Goal: Information Seeking & Learning: Learn about a topic

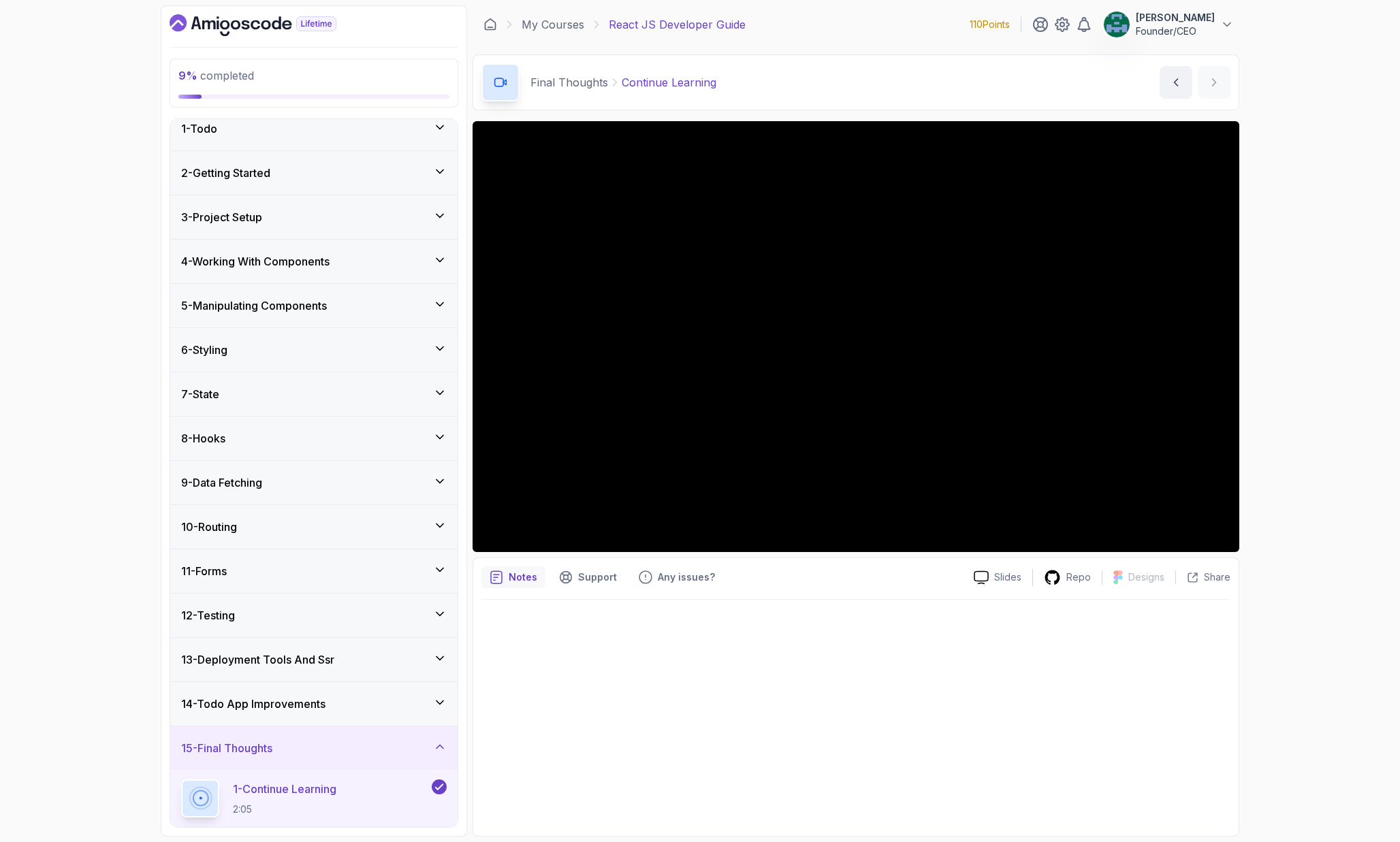
scroll to position [12, 0]
click at [298, 581] on div "11 - Forms" at bounding box center [313, 571] width 287 height 44
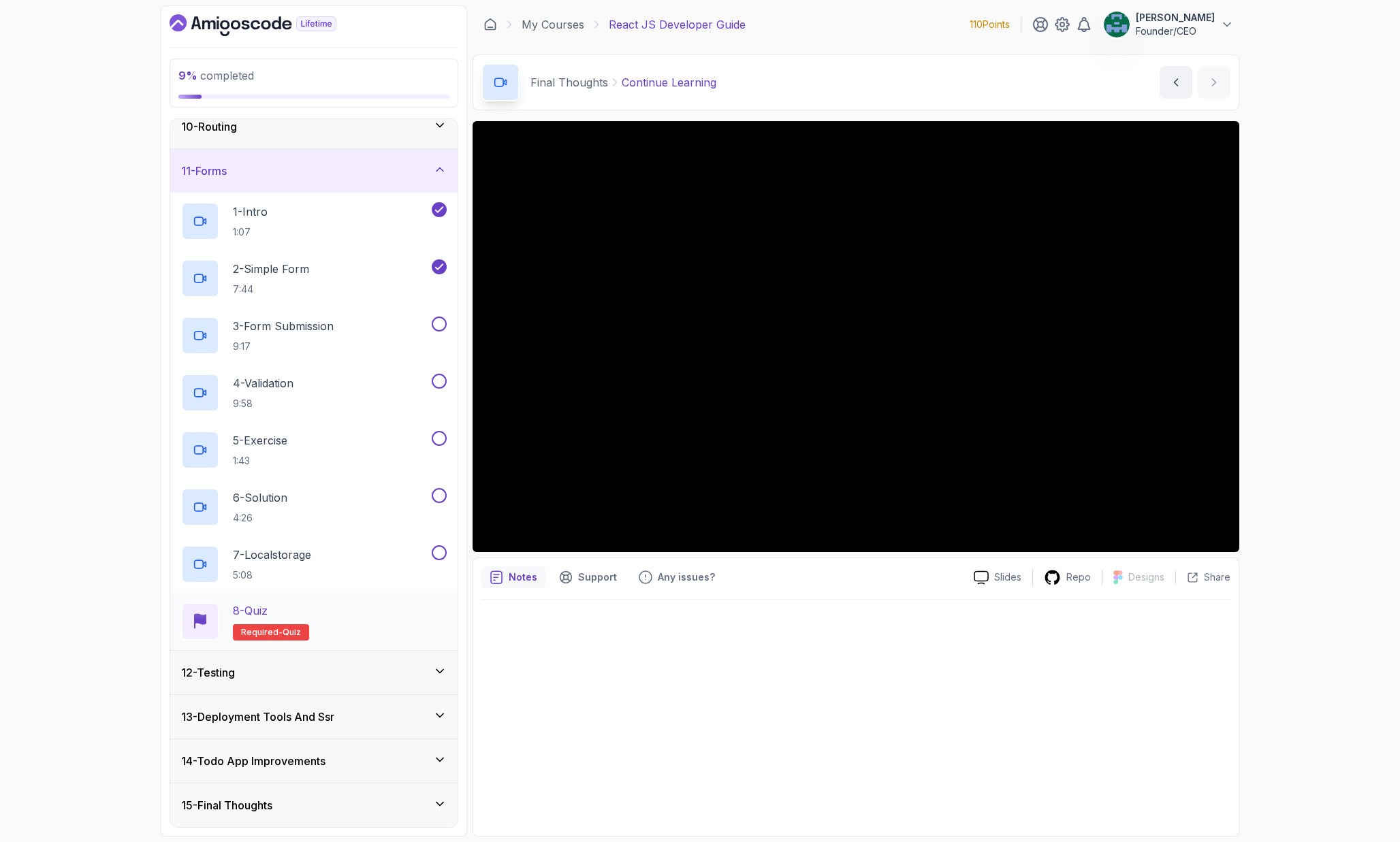
scroll to position [413, 0]
click at [286, 675] on div "12 - Testing" at bounding box center [314, 672] width 266 height 16
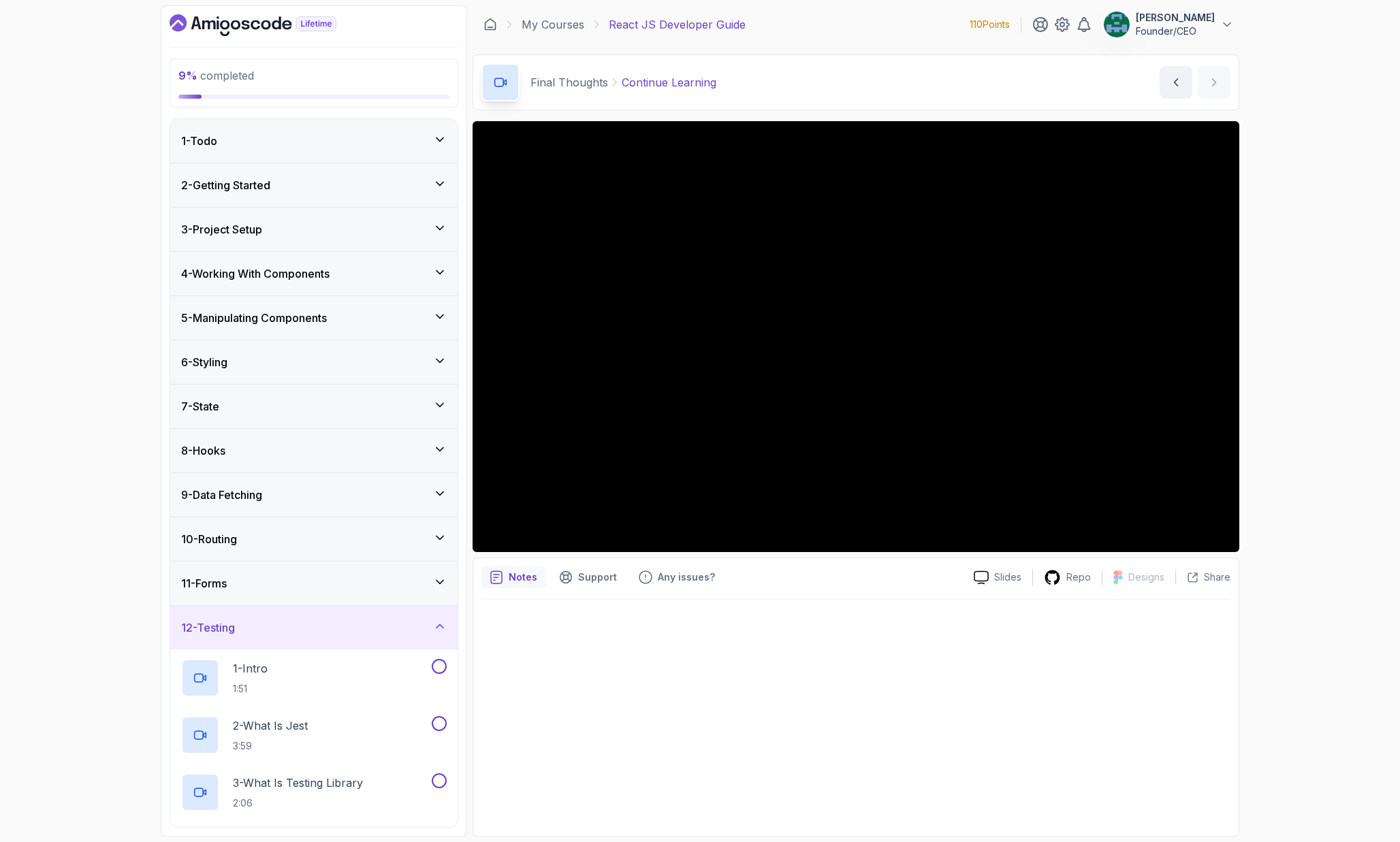
scroll to position [0, 0]
click at [275, 525] on div "10 - Routing" at bounding box center [313, 539] width 287 height 44
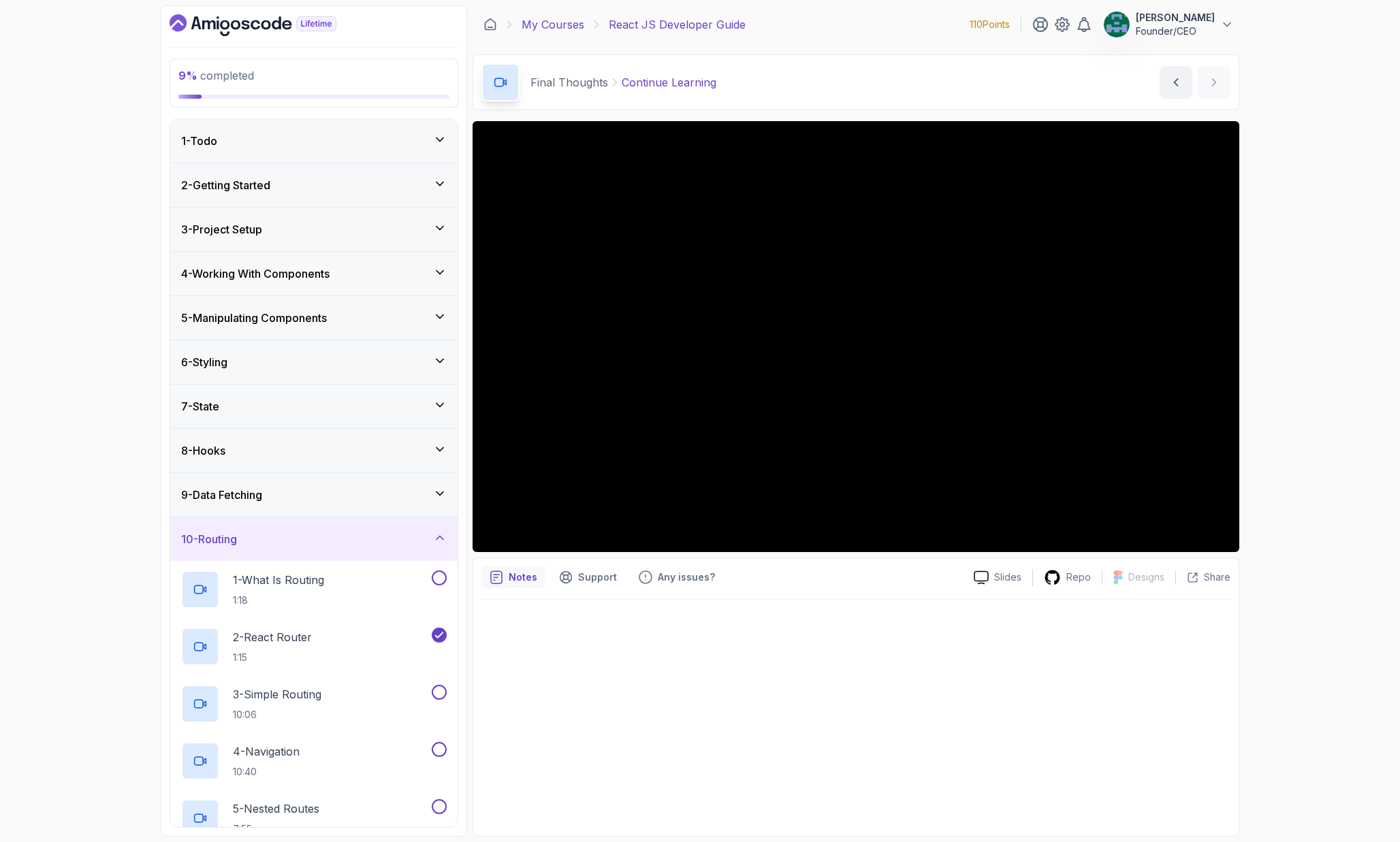
click at [555, 21] on link "My Courses" at bounding box center [552, 24] width 62 height 16
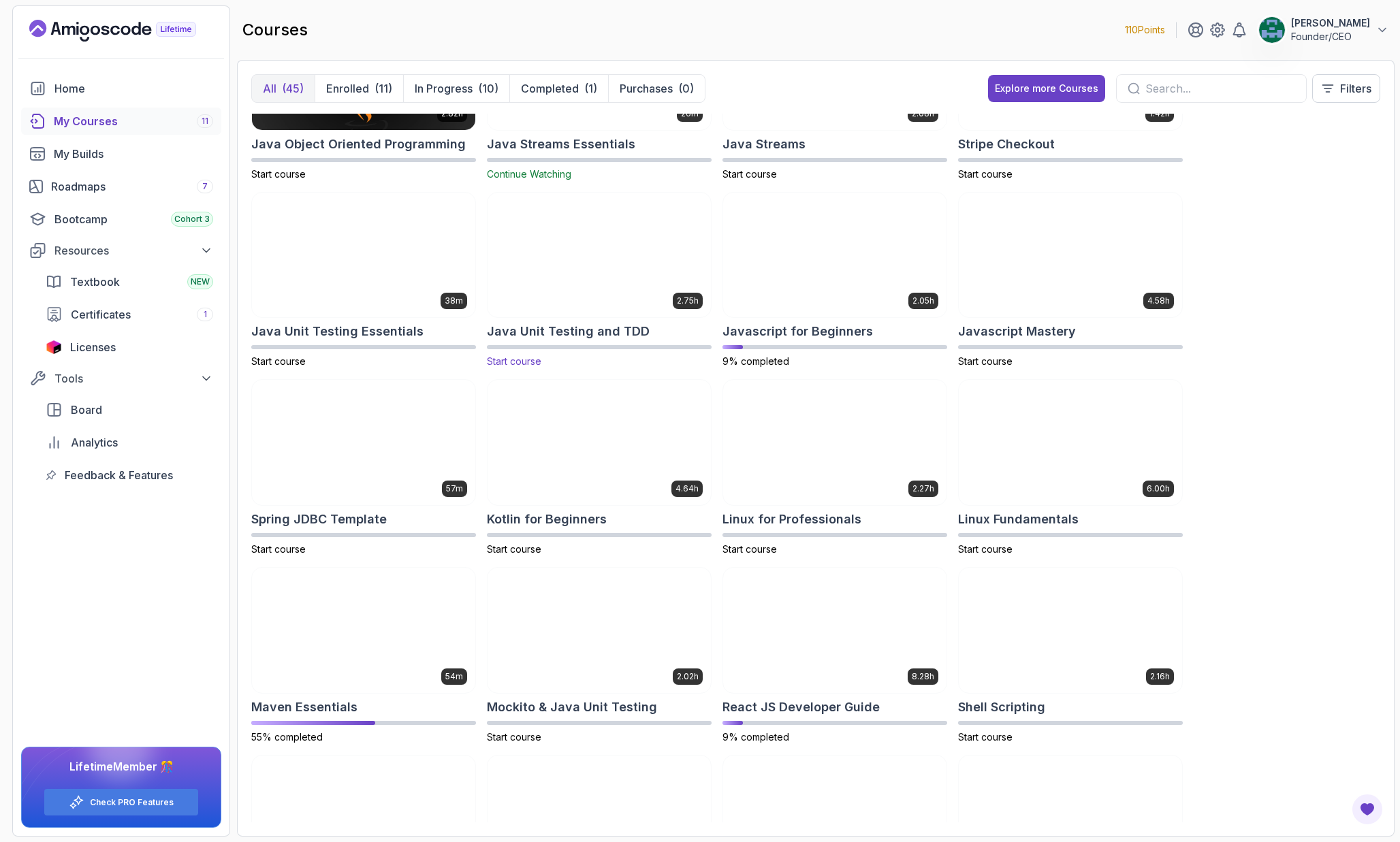
scroll to position [1051, 0]
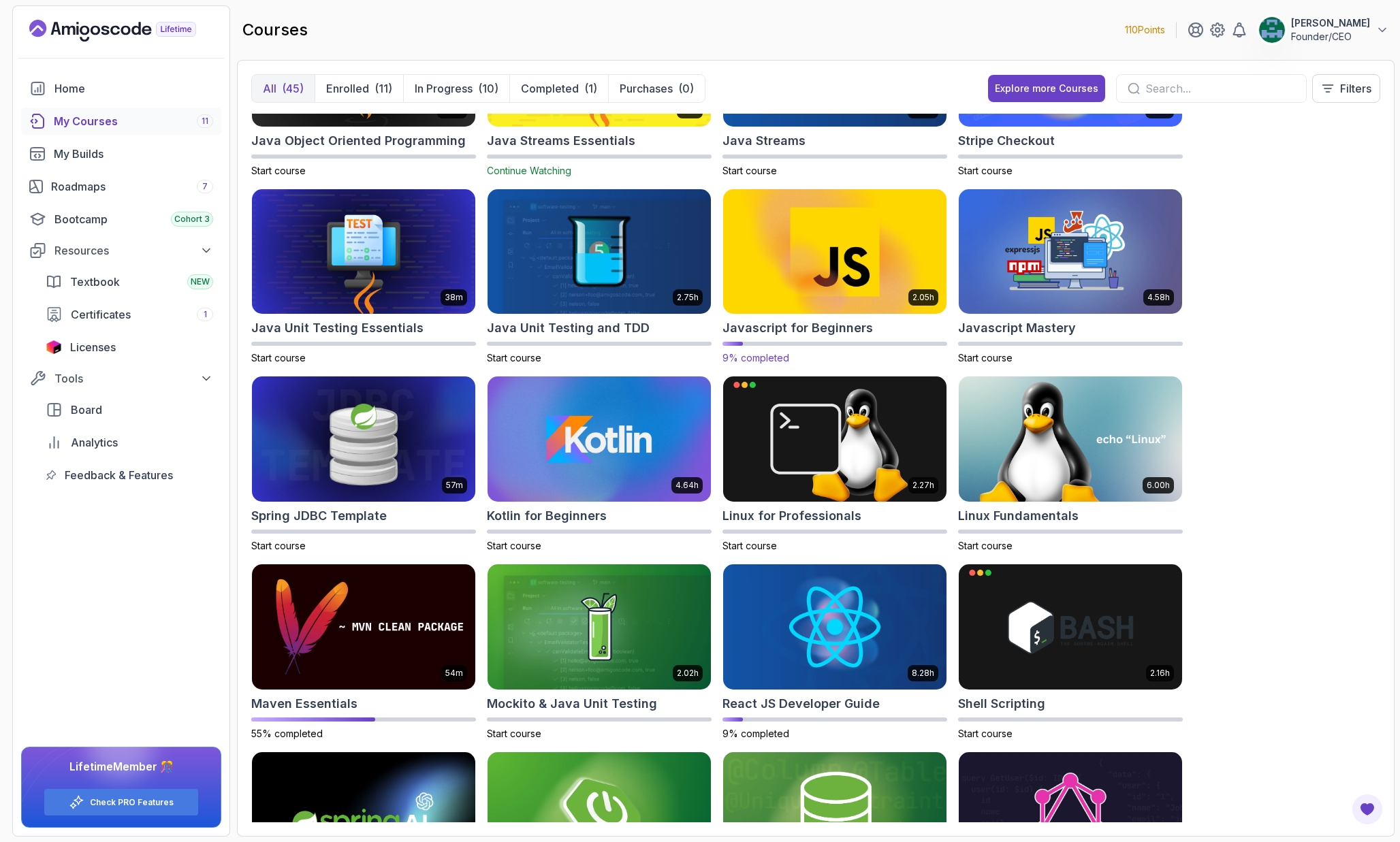
click at [775, 287] on img at bounding box center [834, 252] width 234 height 132
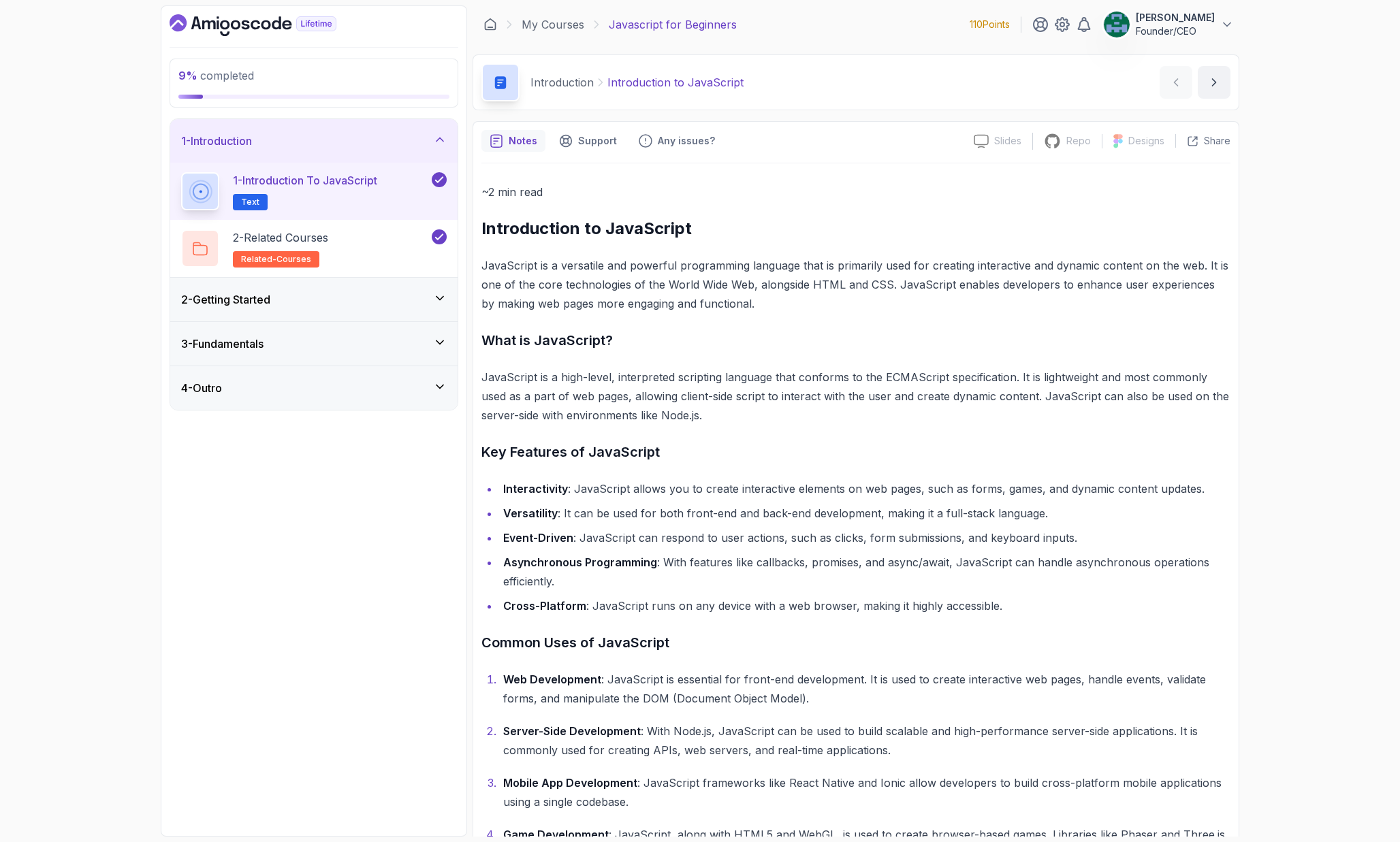
click at [375, 304] on div "2 - Getting Started" at bounding box center [314, 300] width 266 height 16
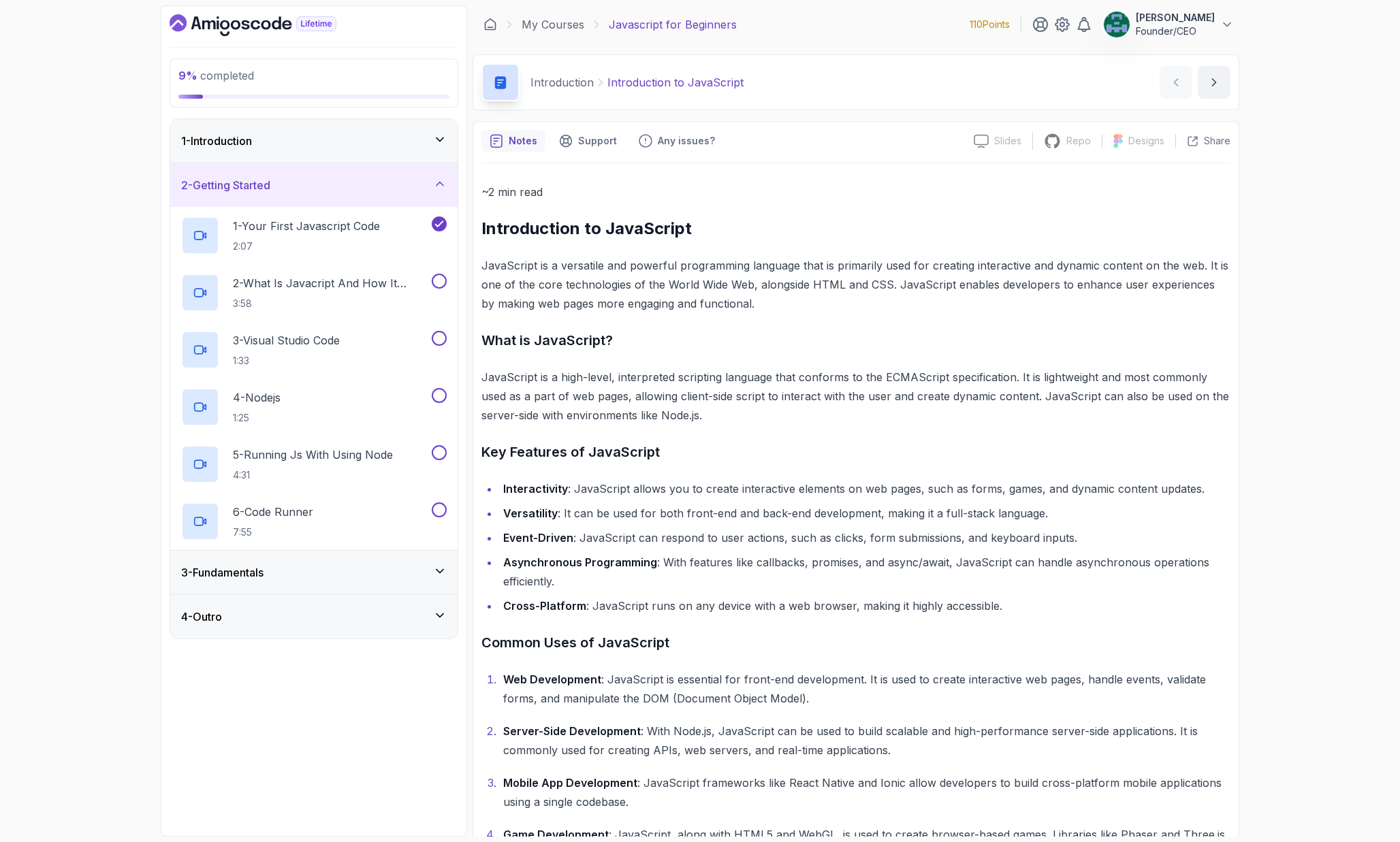
click at [366, 565] on div "3 - Fundamentals" at bounding box center [314, 573] width 266 height 16
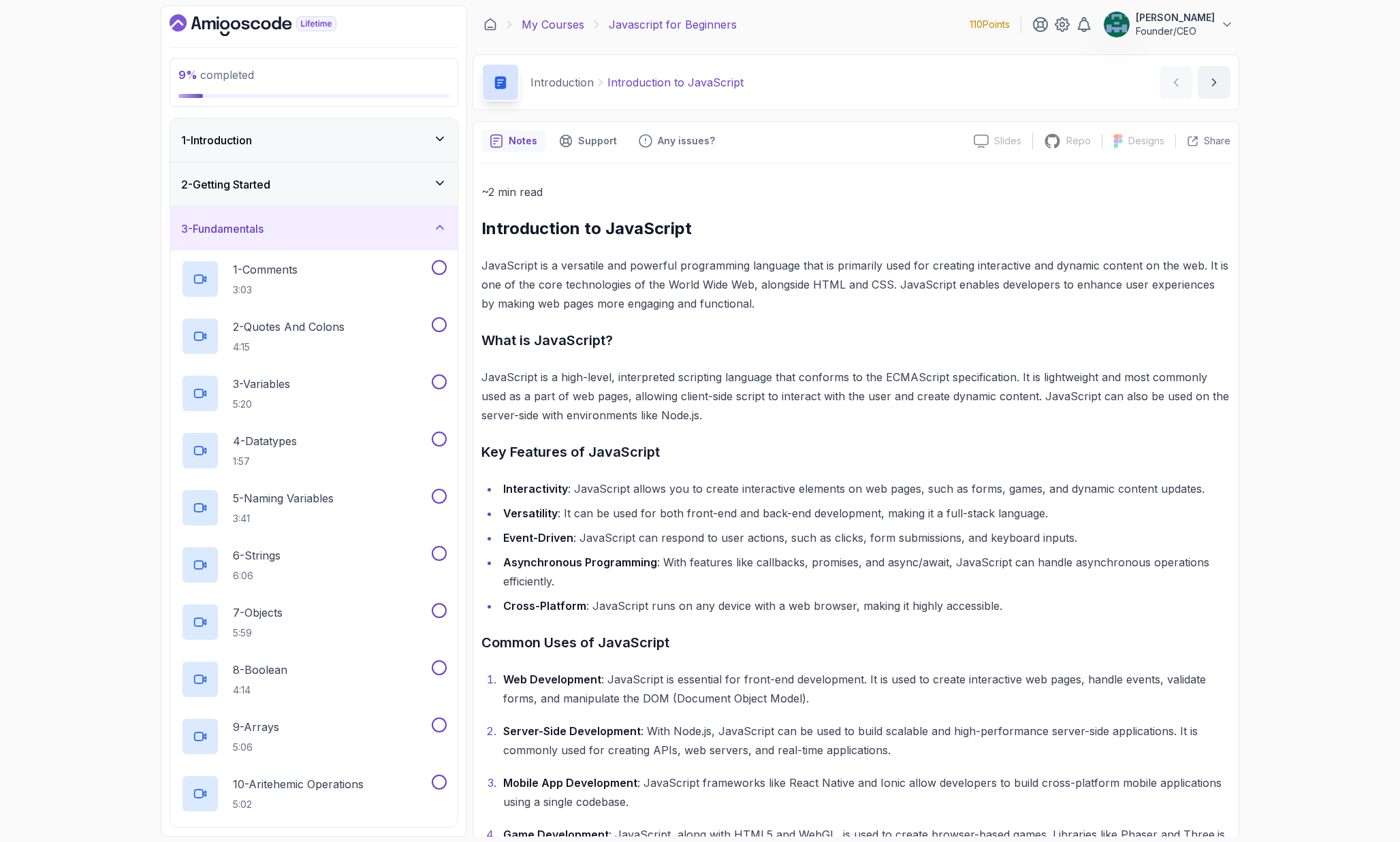
click at [541, 27] on link "My Courses" at bounding box center [552, 24] width 62 height 16
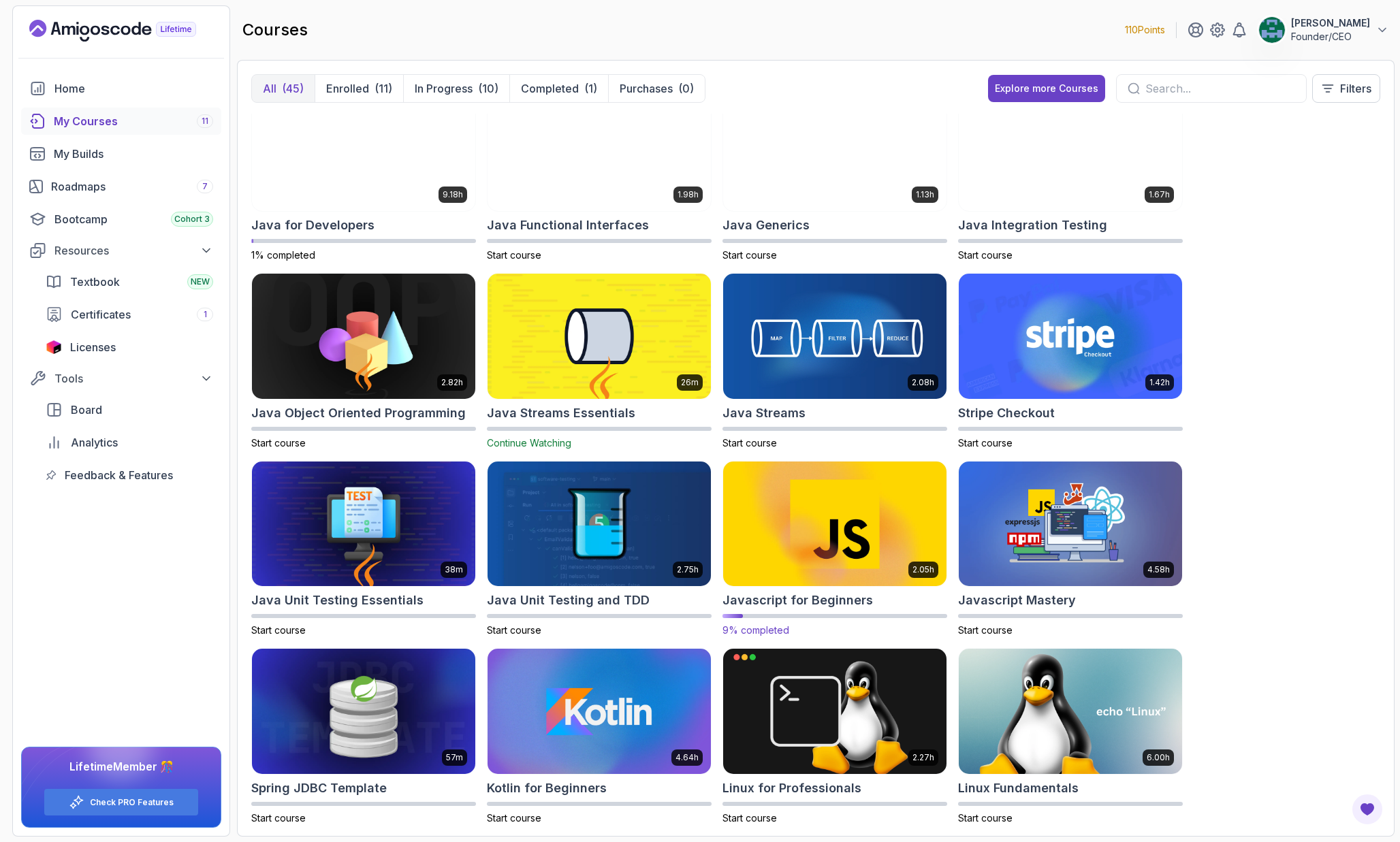
scroll to position [814, 0]
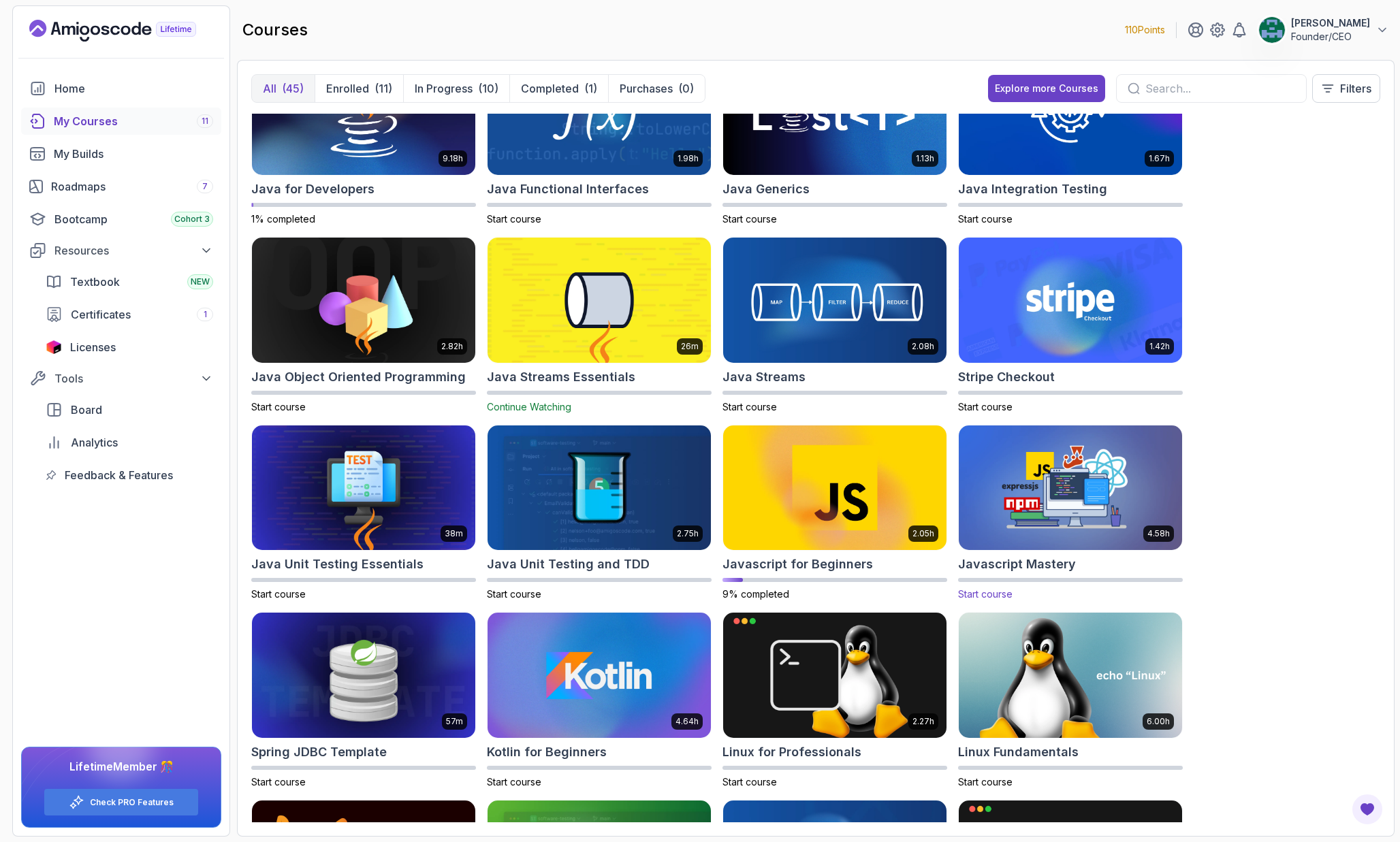
click at [1058, 501] on img at bounding box center [1070, 488] width 234 height 132
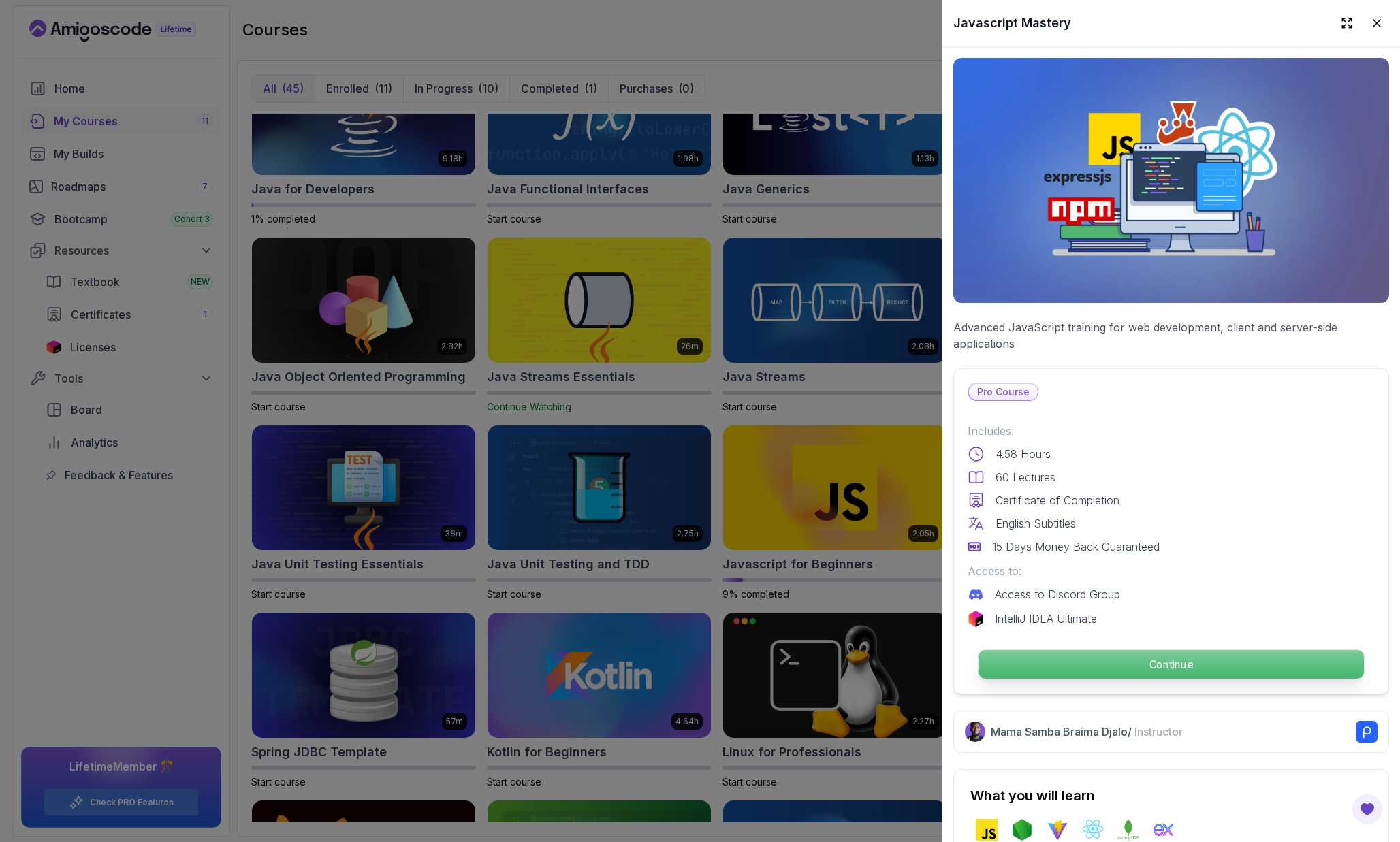
click at [1072, 650] on p "Continue" at bounding box center [1171, 664] width 385 height 28
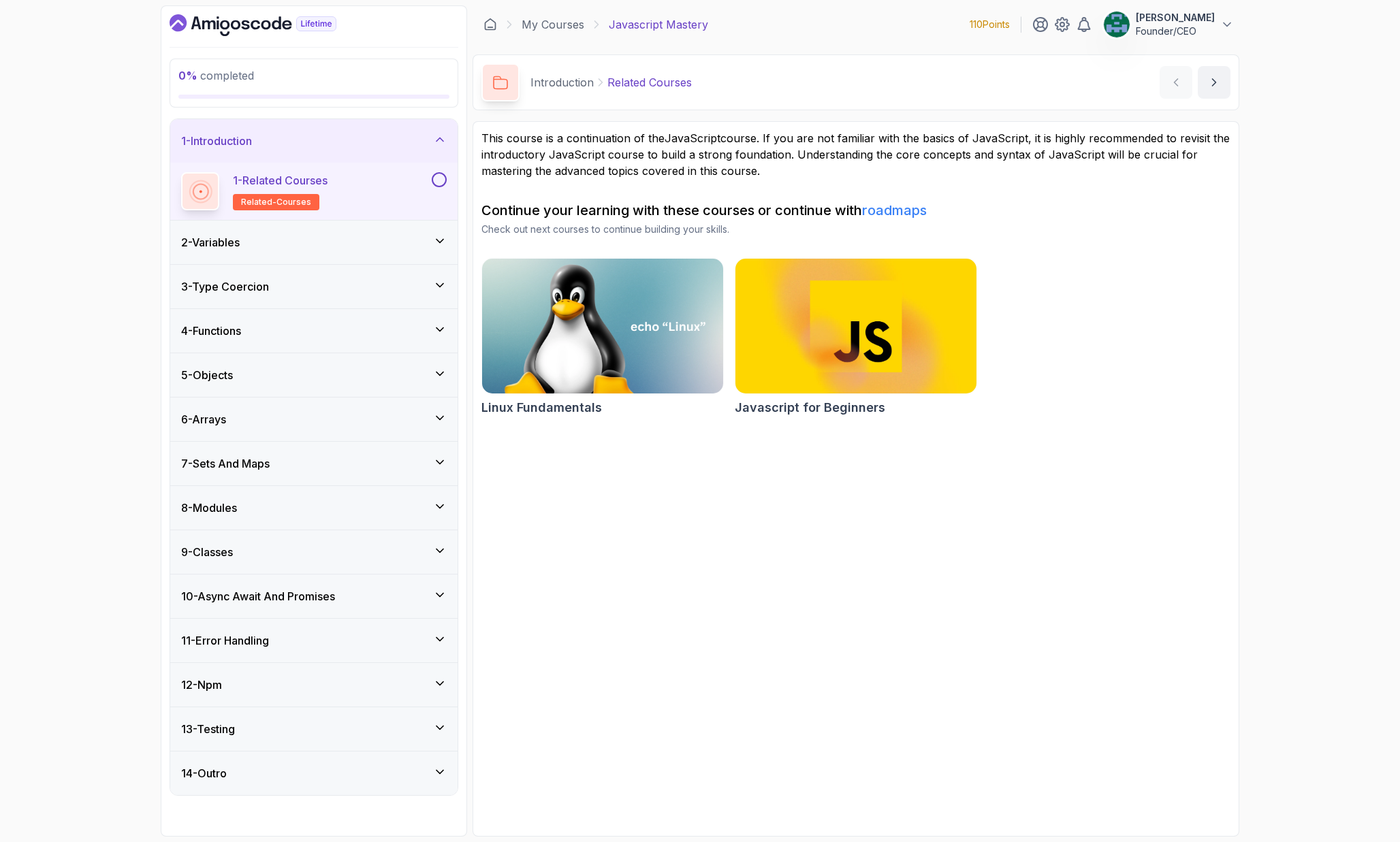
click at [282, 238] on div "2 - Variables" at bounding box center [314, 242] width 266 height 16
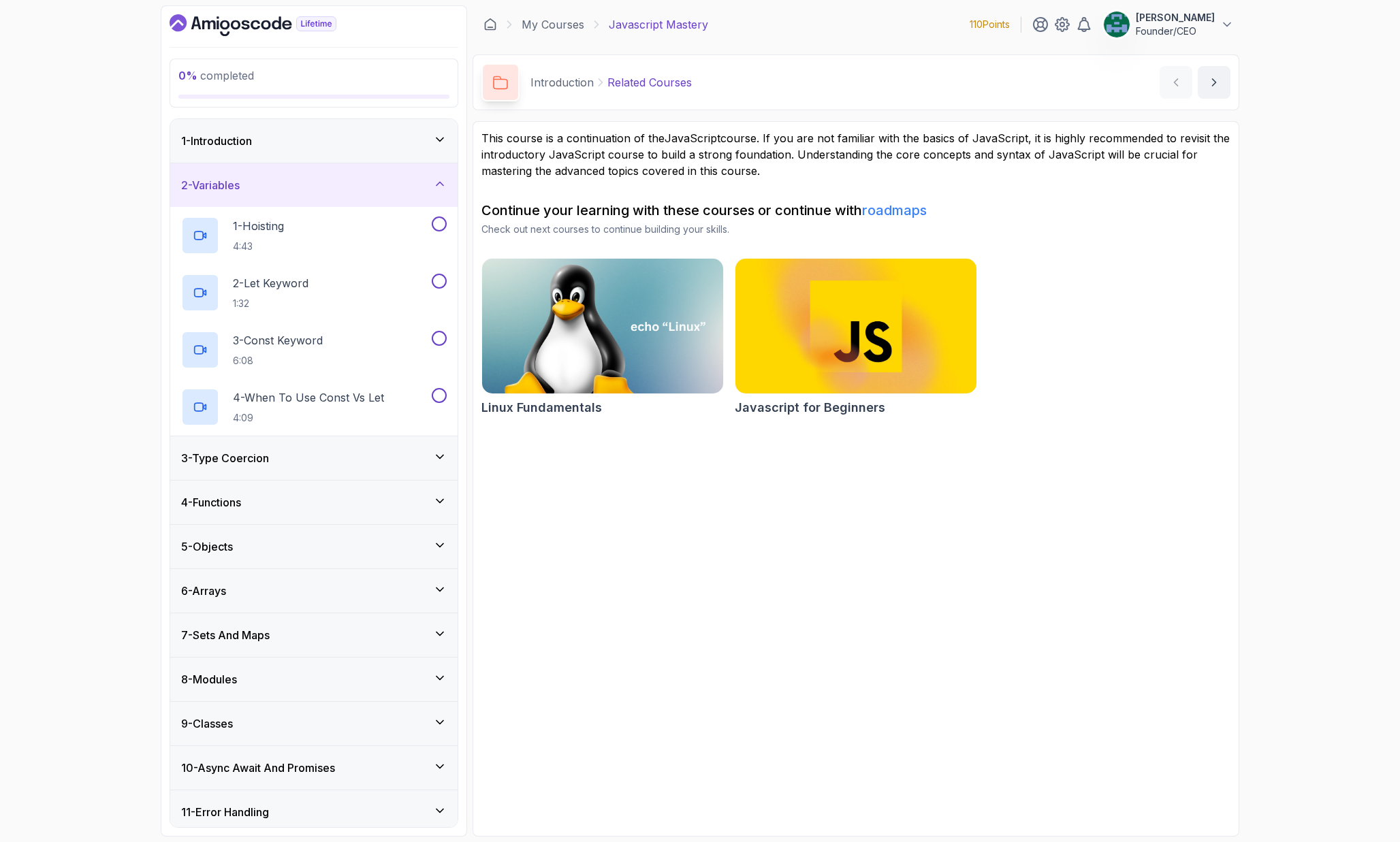
click at [331, 443] on div "3 - Type Coercion" at bounding box center [313, 458] width 287 height 44
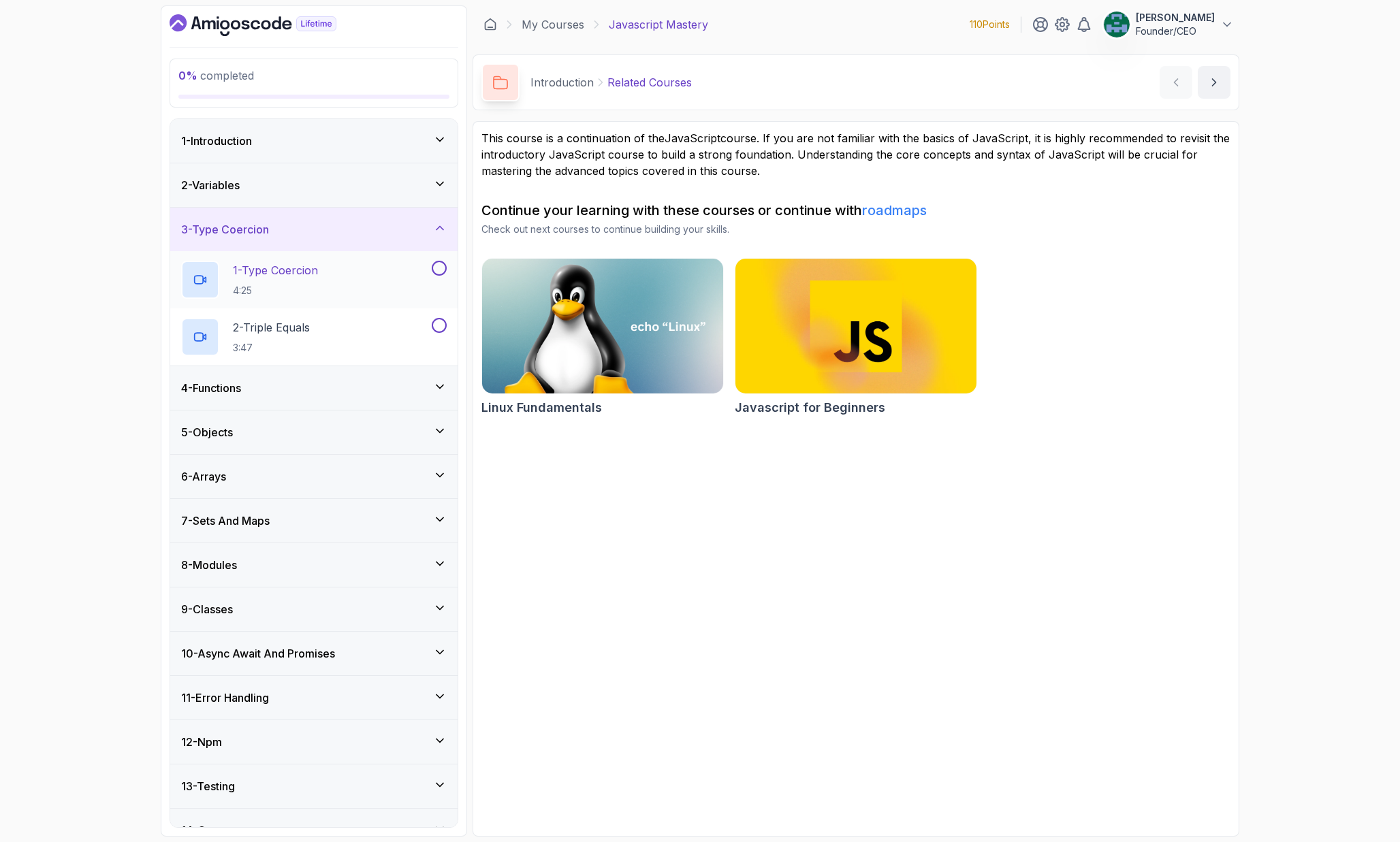
click at [297, 277] on p "1 - Type Coercion" at bounding box center [276, 270] width 85 height 16
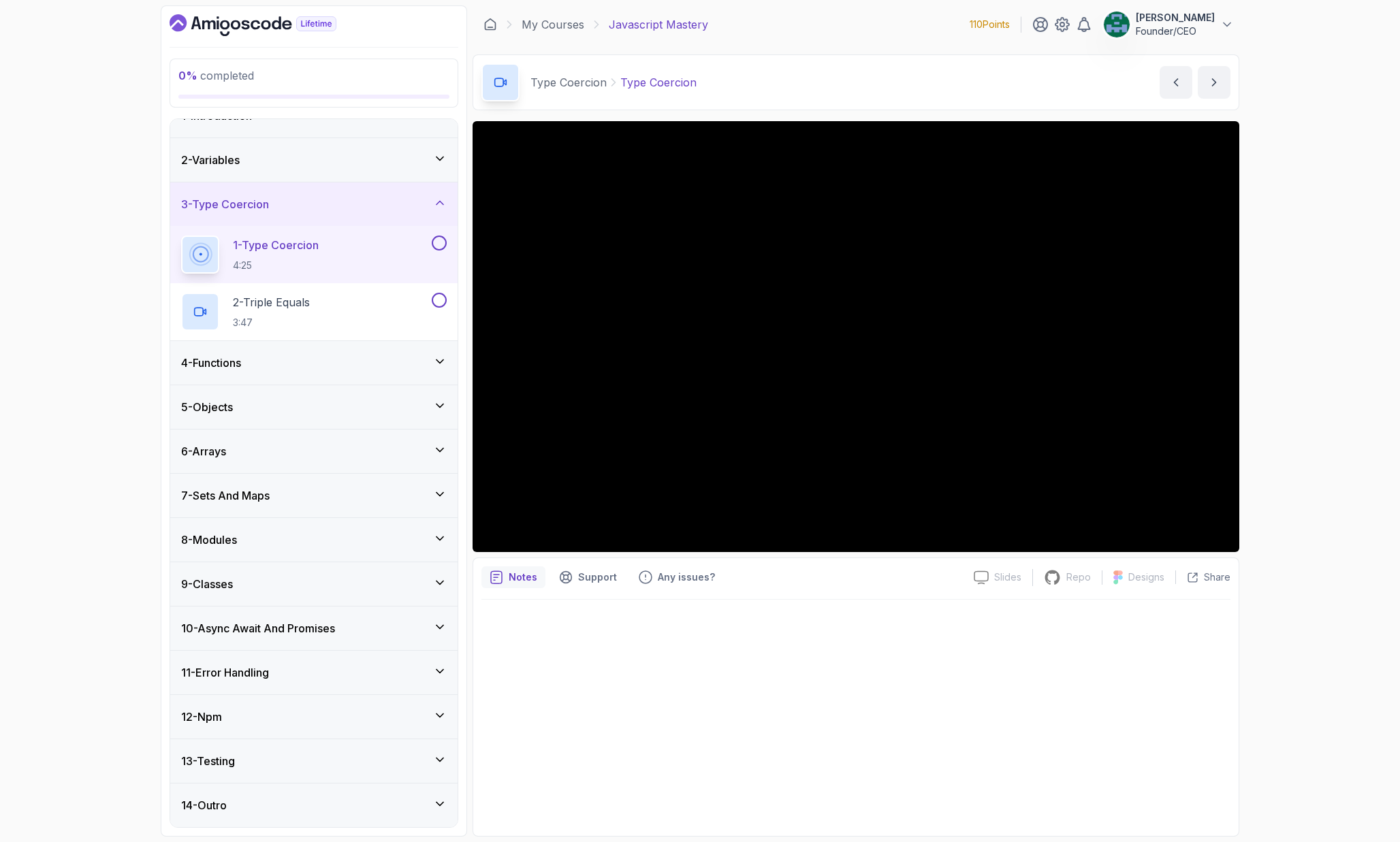
click at [302, 716] on div "12 - Npm" at bounding box center [314, 717] width 266 height 16
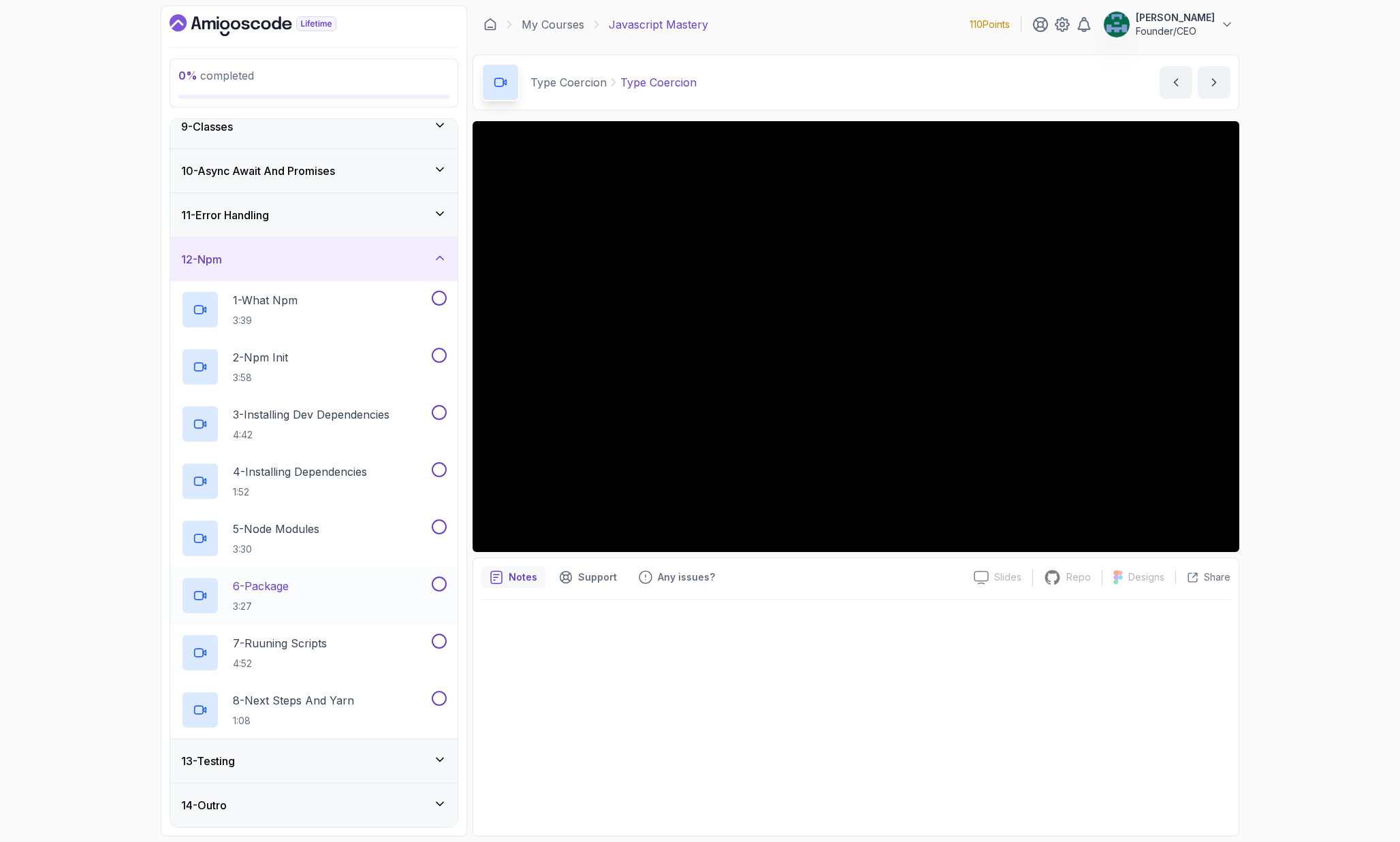
scroll to position [368, 0]
click at [289, 594] on h2 "6 - Package 3:27" at bounding box center [261, 596] width 56 height 36
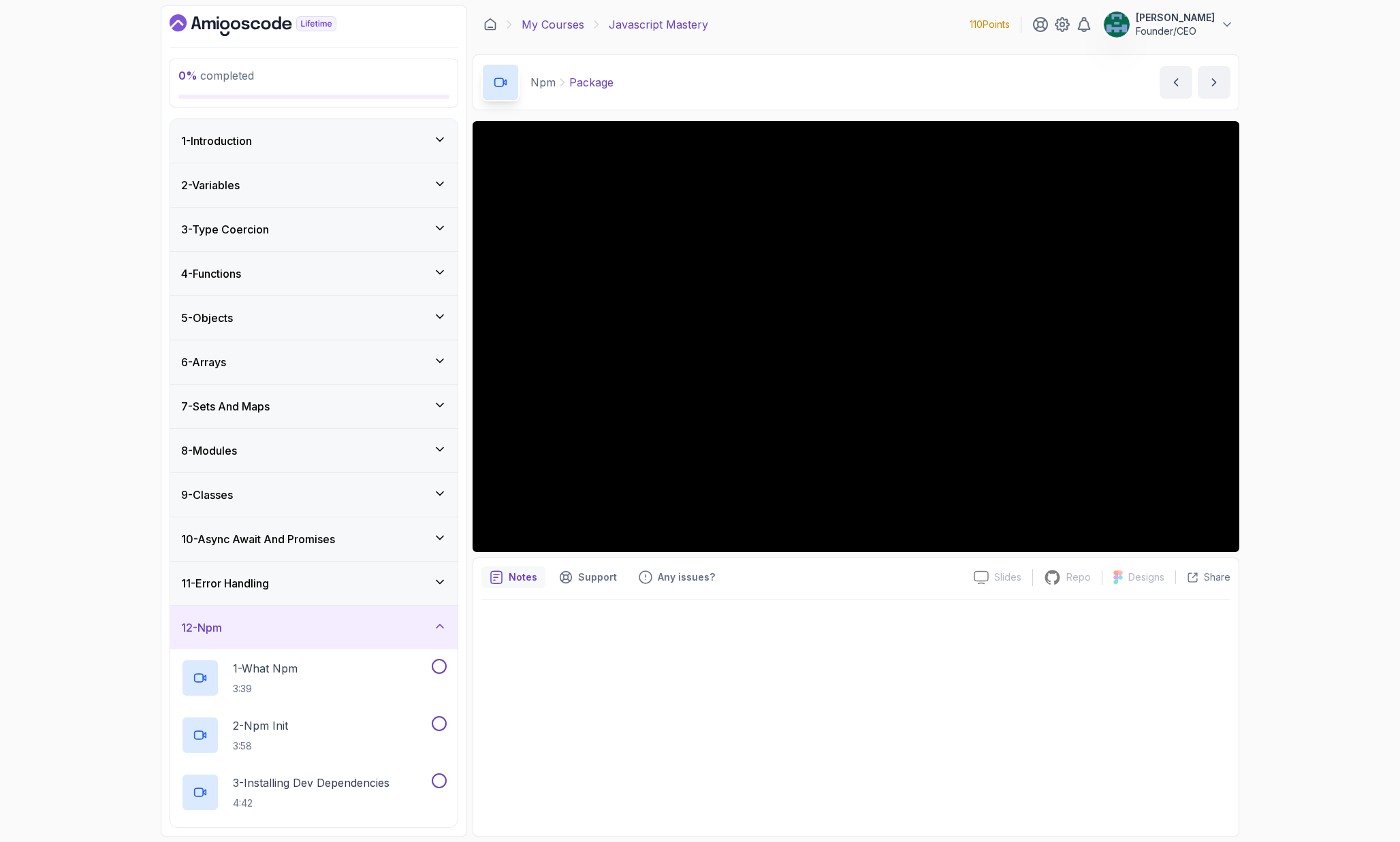
click at [563, 20] on link "My Courses" at bounding box center [552, 24] width 62 height 16
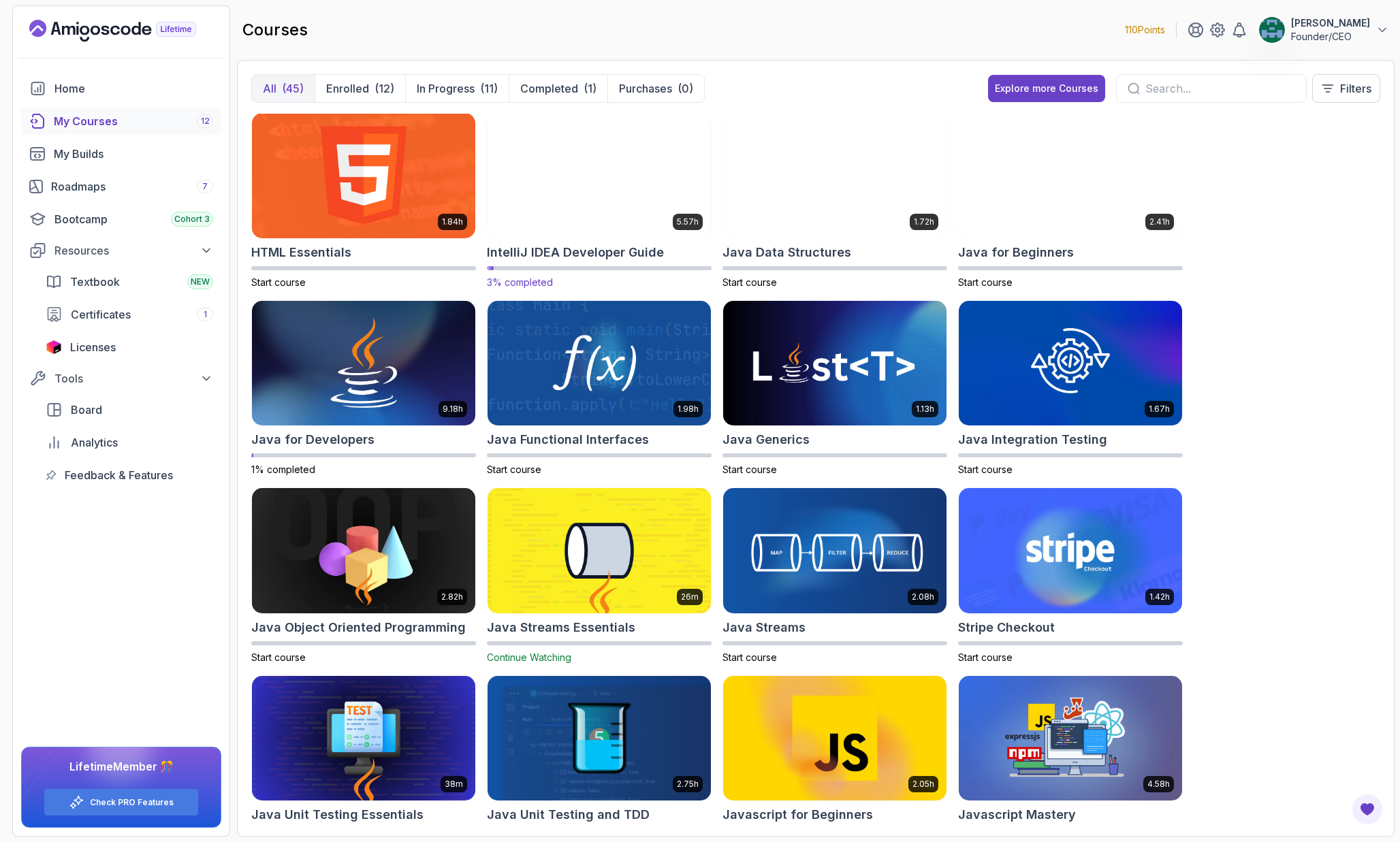
scroll to position [567, 0]
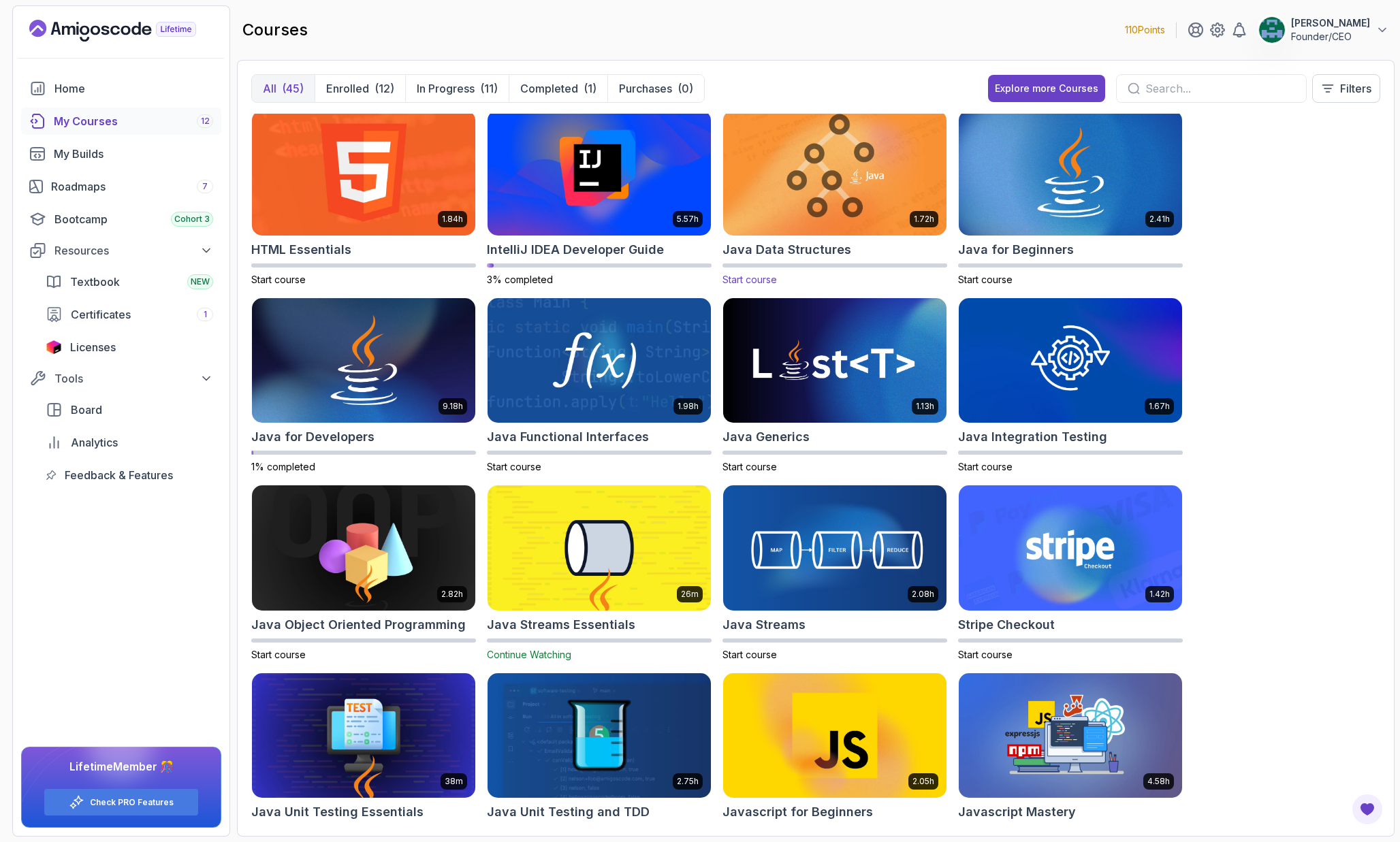
click at [792, 250] on h2 "Java Data Structures" at bounding box center [786, 249] width 129 height 19
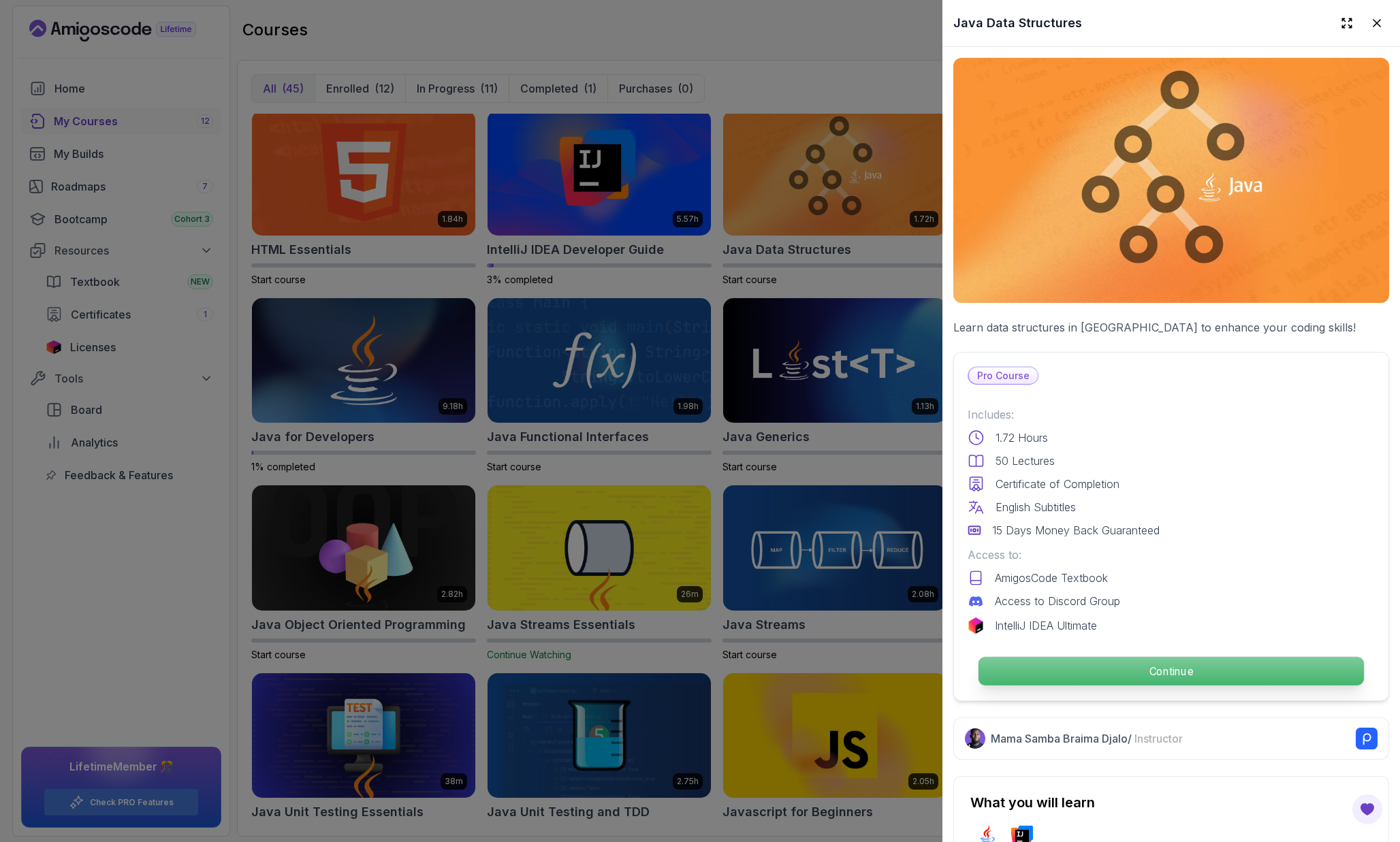
click at [1069, 670] on p "Continue" at bounding box center [1171, 671] width 385 height 28
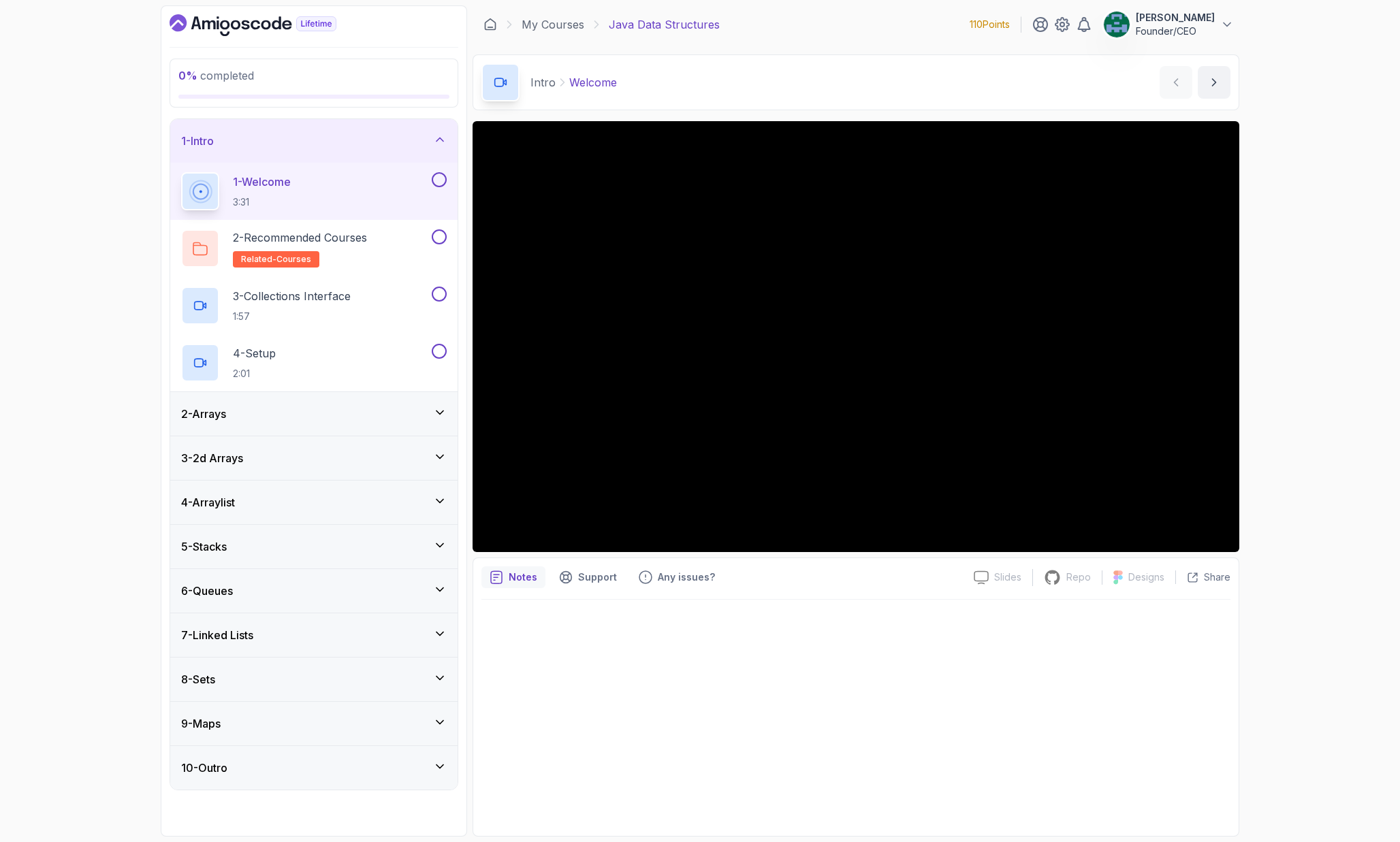
click at [567, 33] on div "My Courses Java Data Structures 110 Points John Woolley Founder/CEO" at bounding box center [856, 24] width 767 height 38
click at [560, 21] on link "My Courses" at bounding box center [552, 24] width 62 height 16
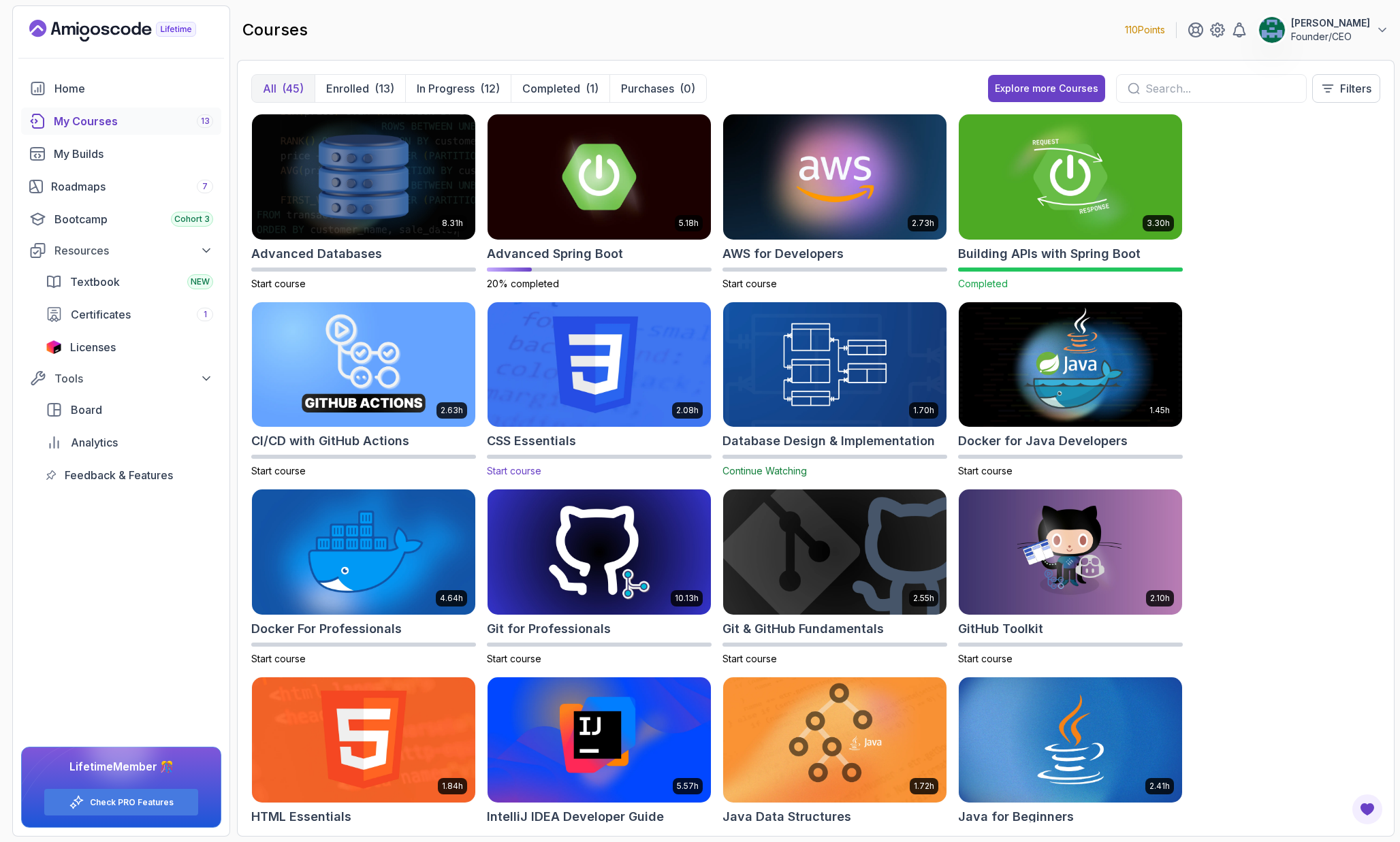
click at [596, 325] on img at bounding box center [599, 365] width 234 height 132
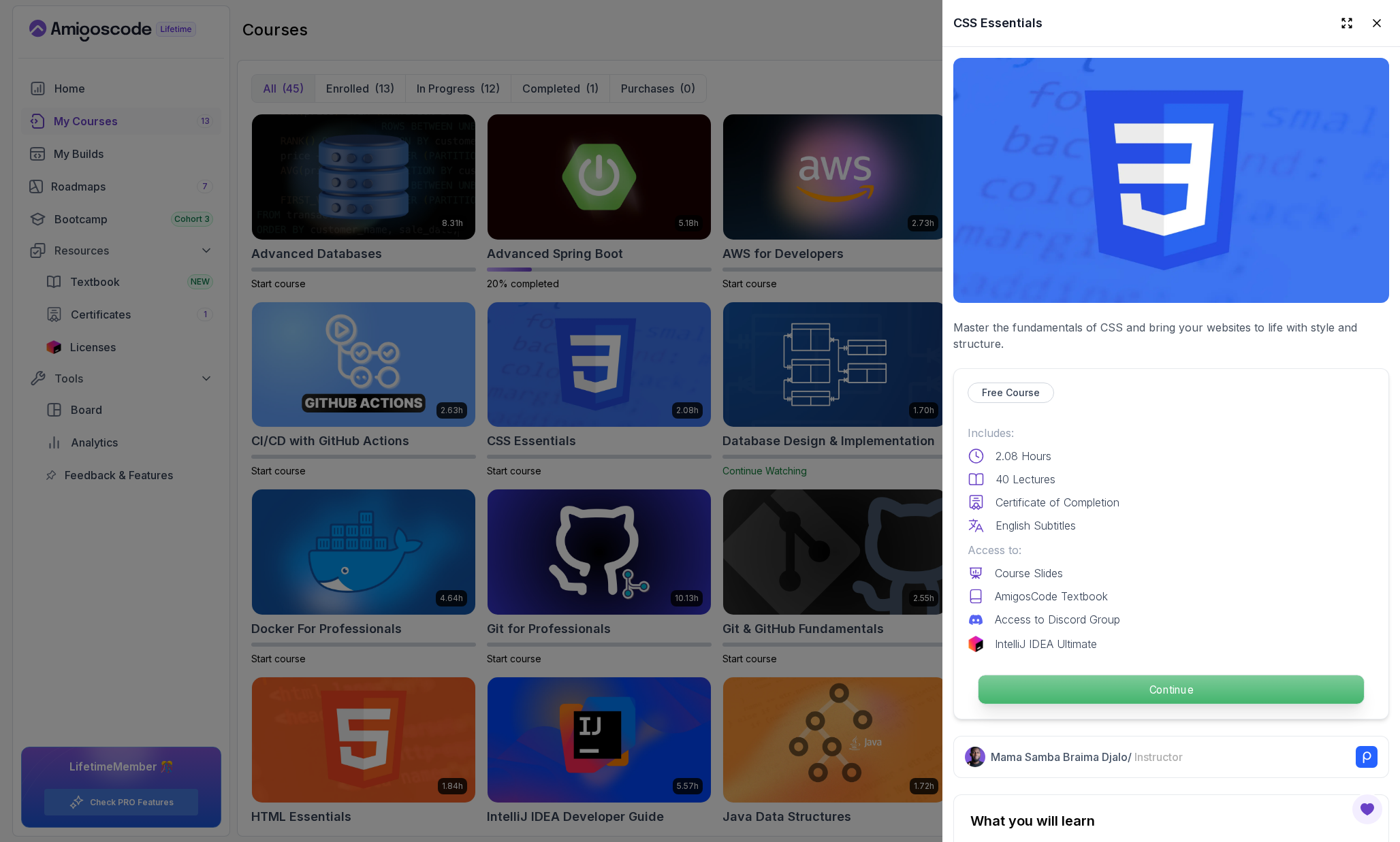
click at [1044, 678] on p "Continue" at bounding box center [1171, 689] width 385 height 28
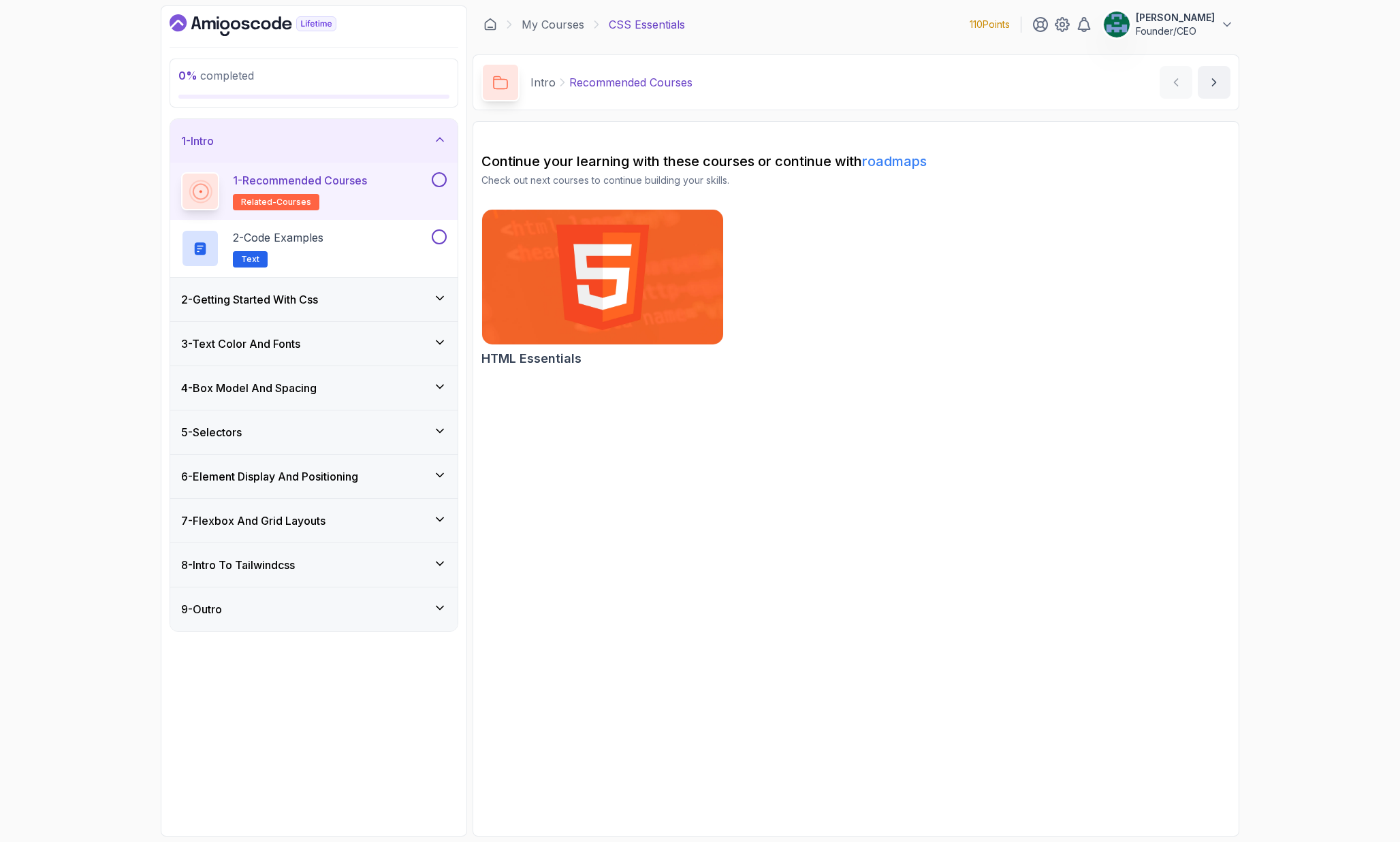
click at [376, 308] on div "2 - Getting Started With Css" at bounding box center [313, 299] width 287 height 44
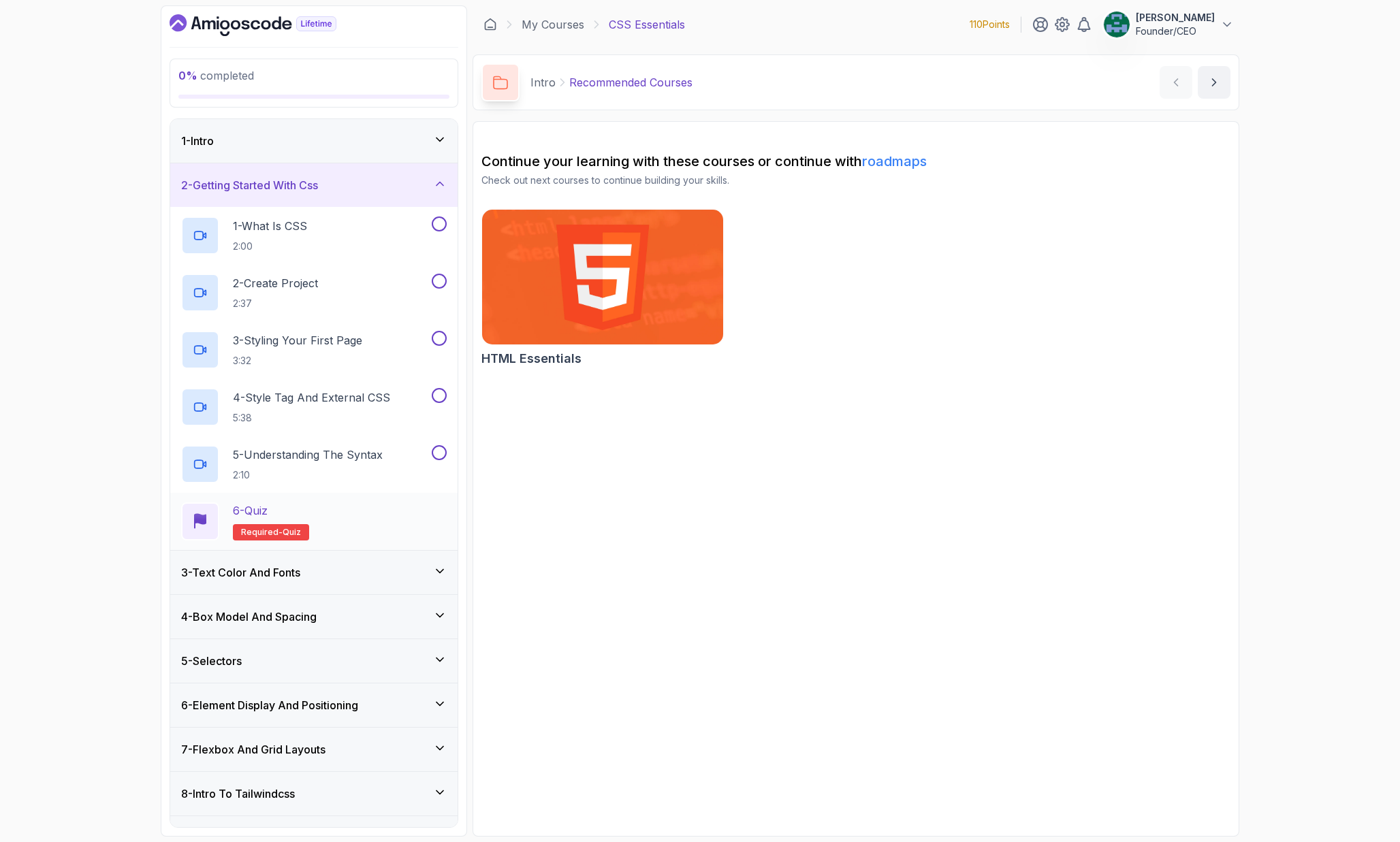
click at [303, 516] on div "6 - Quiz" at bounding box center [271, 510] width 76 height 16
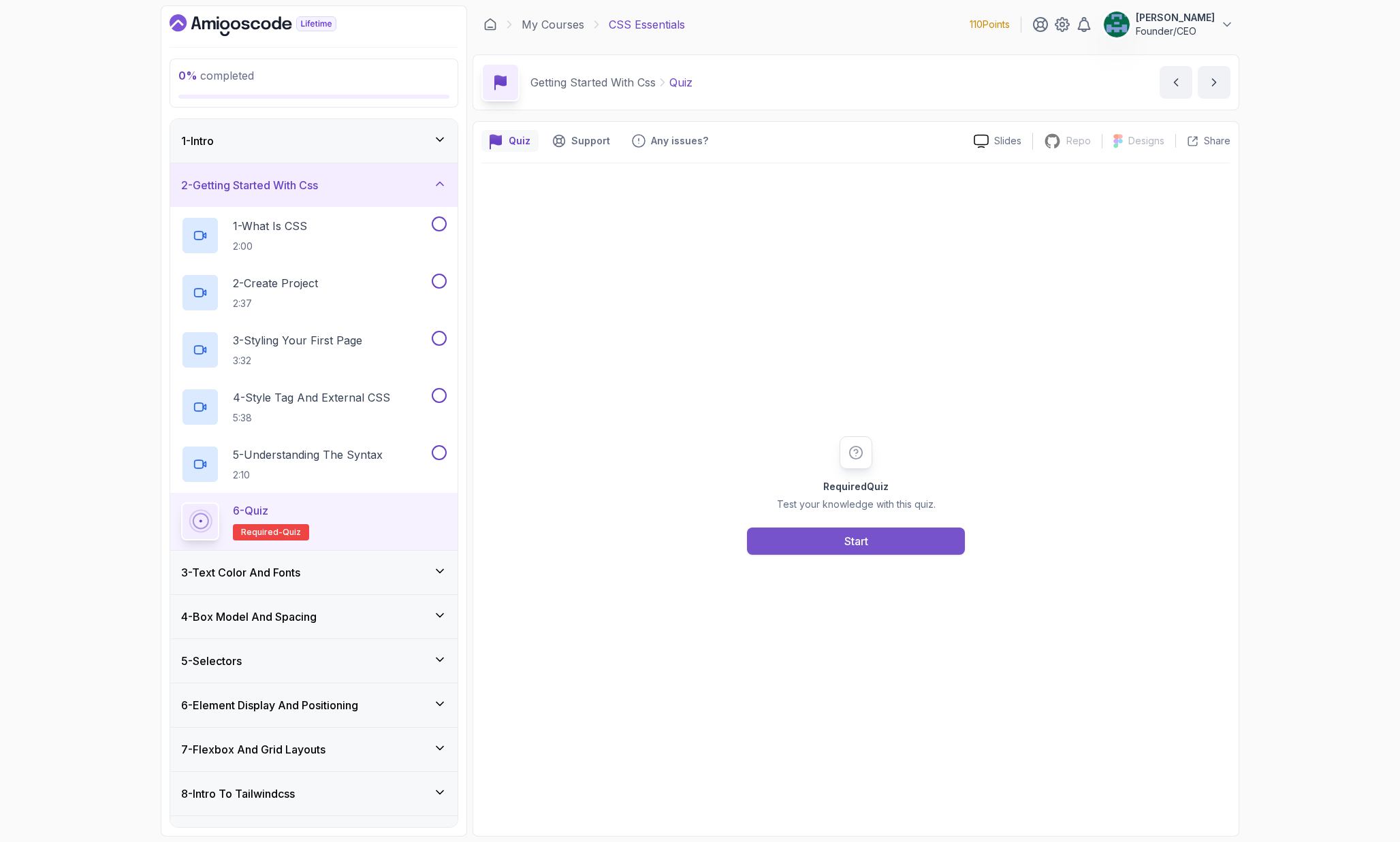
click at [834, 547] on button "Start" at bounding box center [856, 541] width 218 height 28
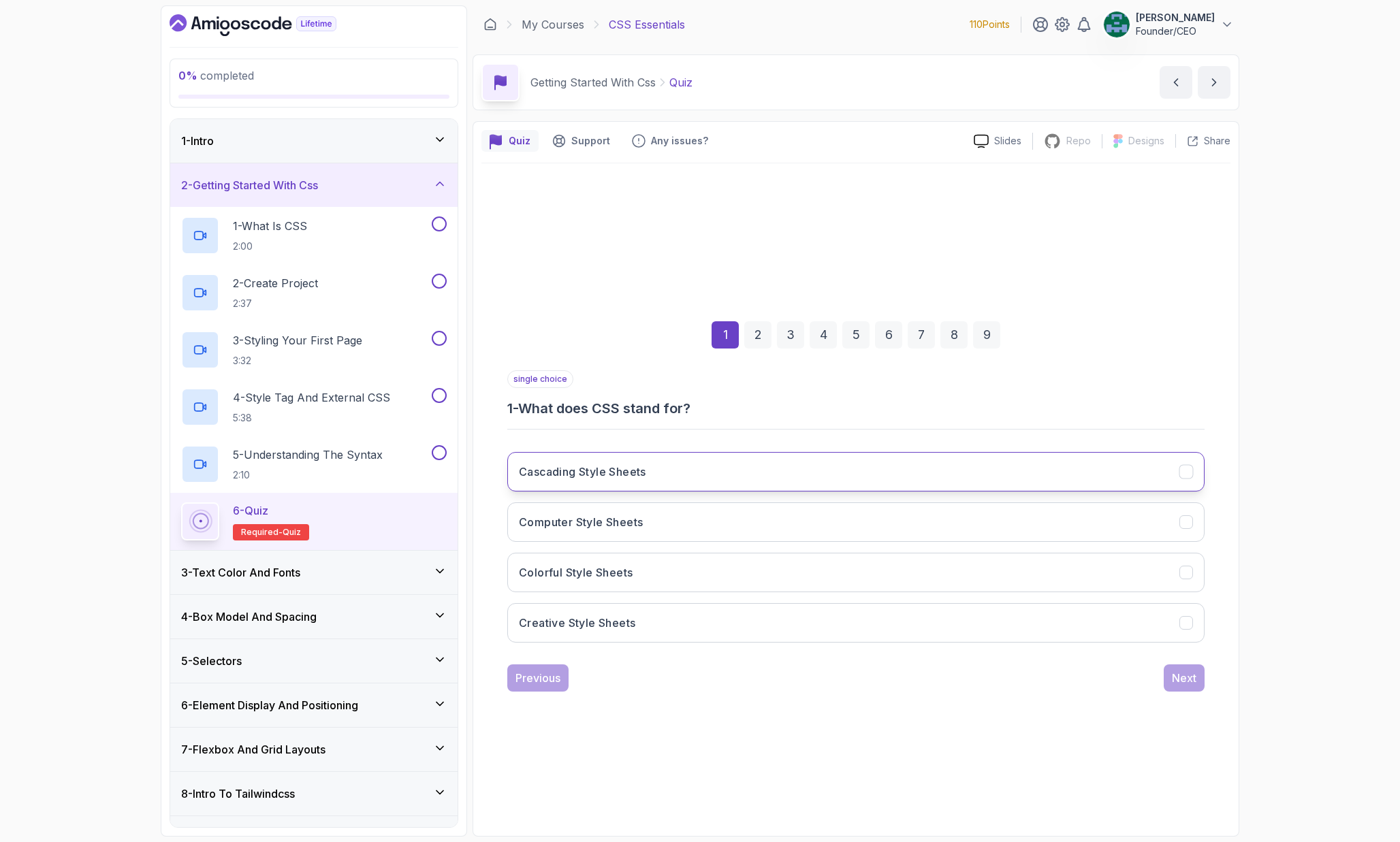
click at [629, 475] on h3 "Cascading Style Sheets" at bounding box center [582, 471] width 127 height 16
click at [1177, 680] on div "Next" at bounding box center [1185, 678] width 25 height 16
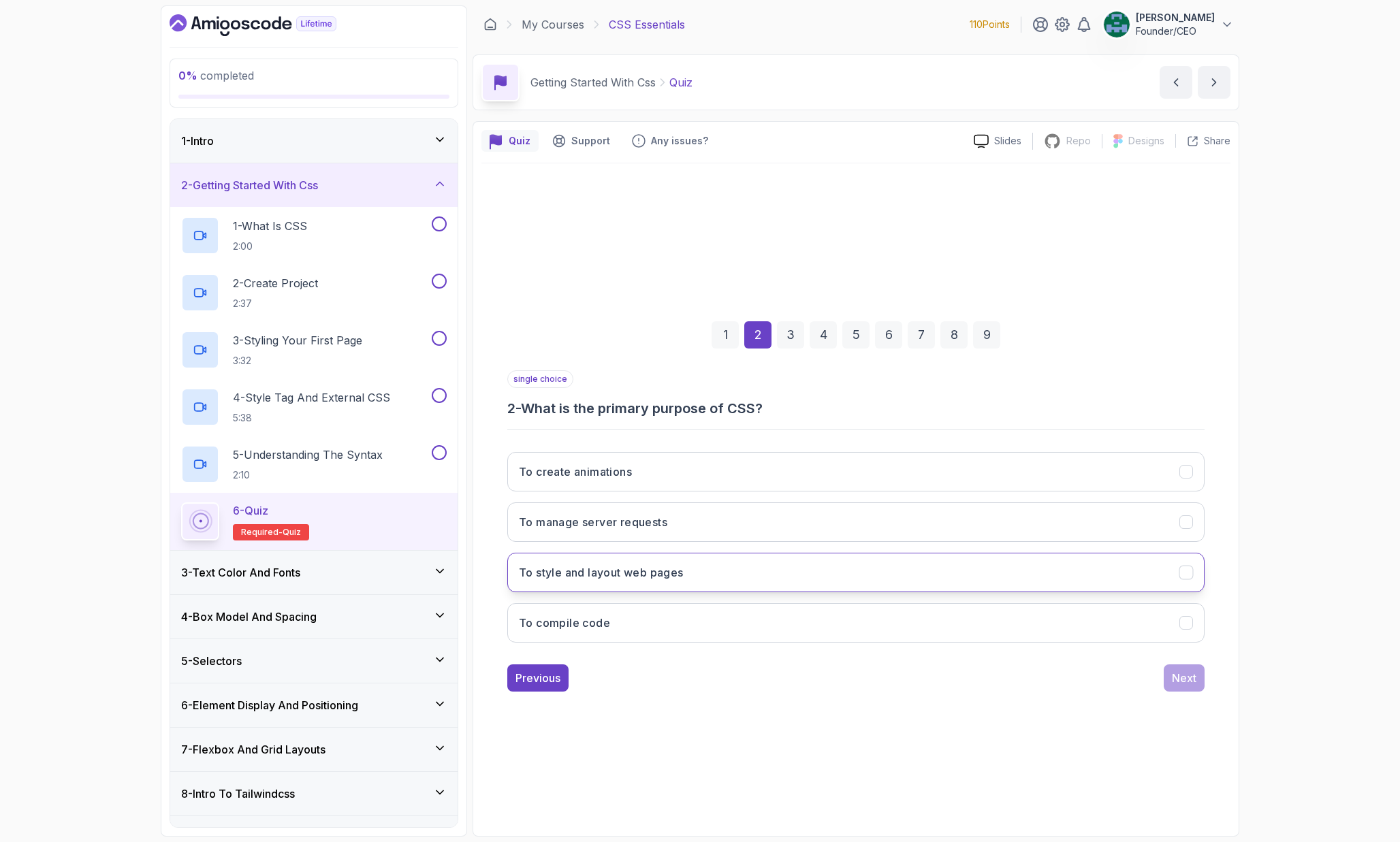
click at [751, 576] on button "To style and layout web pages" at bounding box center [856, 573] width 697 height 39
click at [1178, 680] on div "Next" at bounding box center [1185, 678] width 25 height 16
click at [615, 576] on button "<link>" at bounding box center [856, 573] width 697 height 39
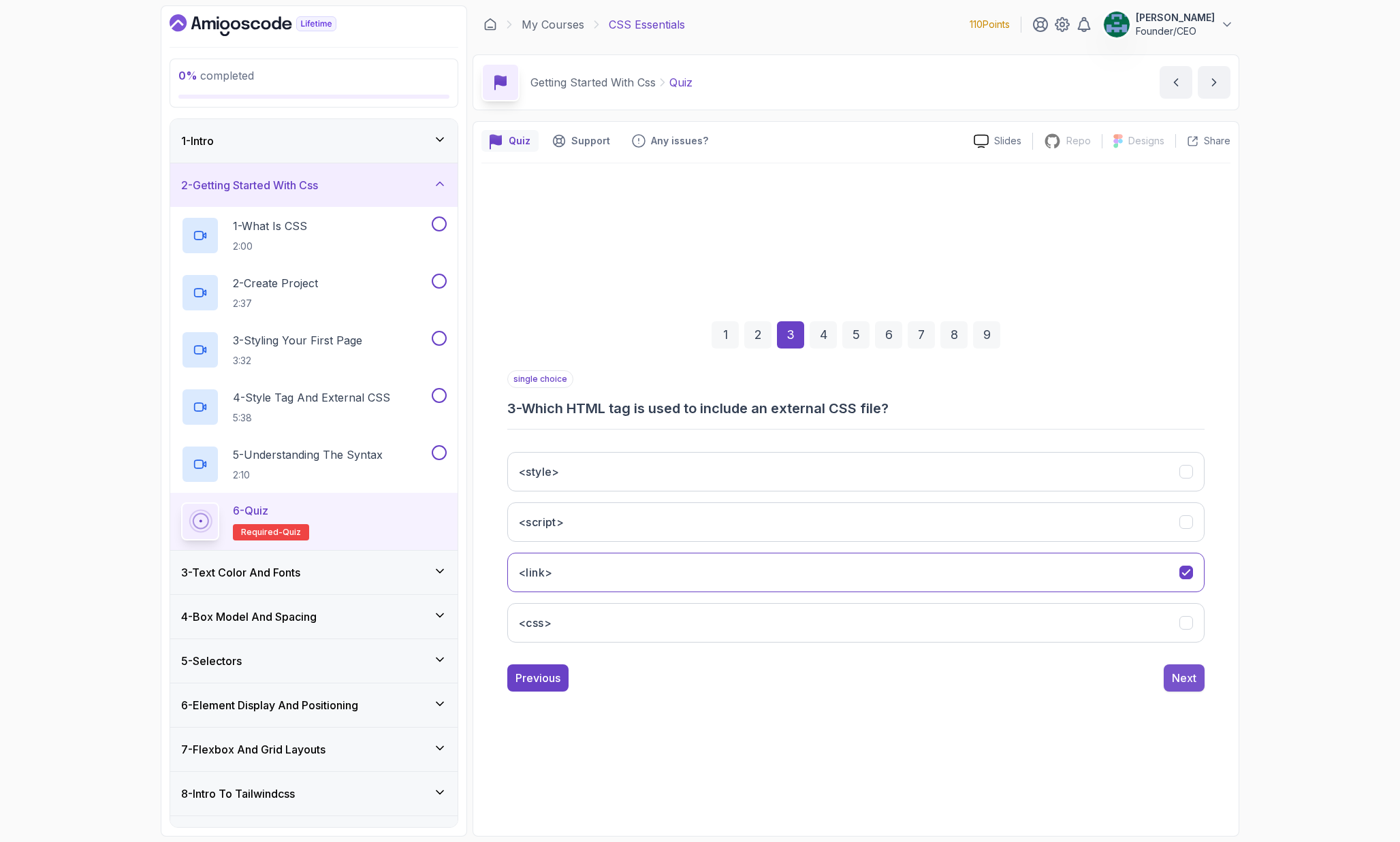
click at [1175, 670] on div "Next" at bounding box center [1185, 678] width 25 height 16
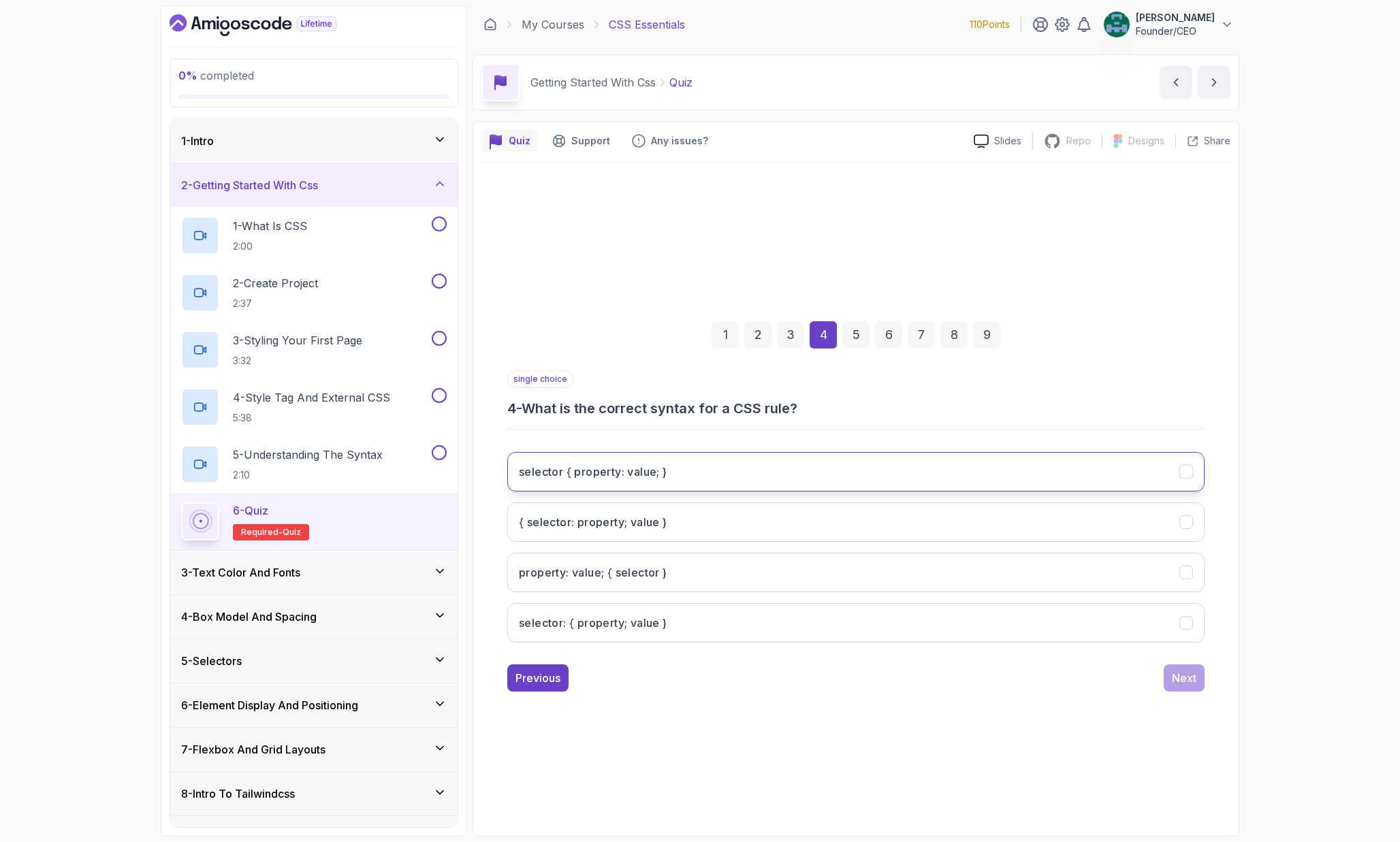
click at [655, 480] on button "selector { property: value; }" at bounding box center [856, 471] width 697 height 39
click at [1193, 672] on div "Next" at bounding box center [1185, 678] width 25 height 16
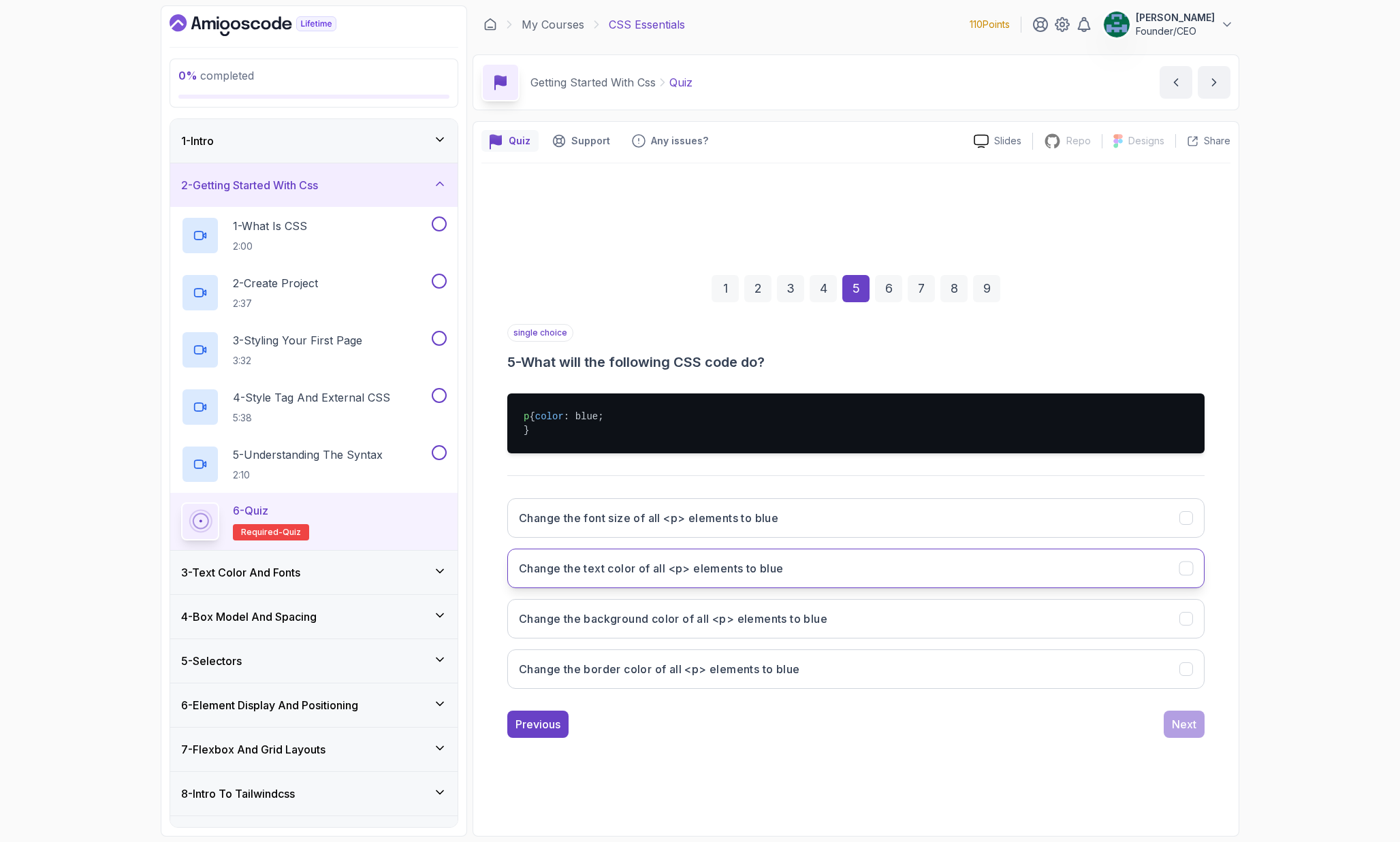
click at [794, 586] on button "Change the text color of all <p> elements to blue" at bounding box center [856, 568] width 697 height 39
click at [1177, 725] on div "Next" at bounding box center [1185, 724] width 25 height 16
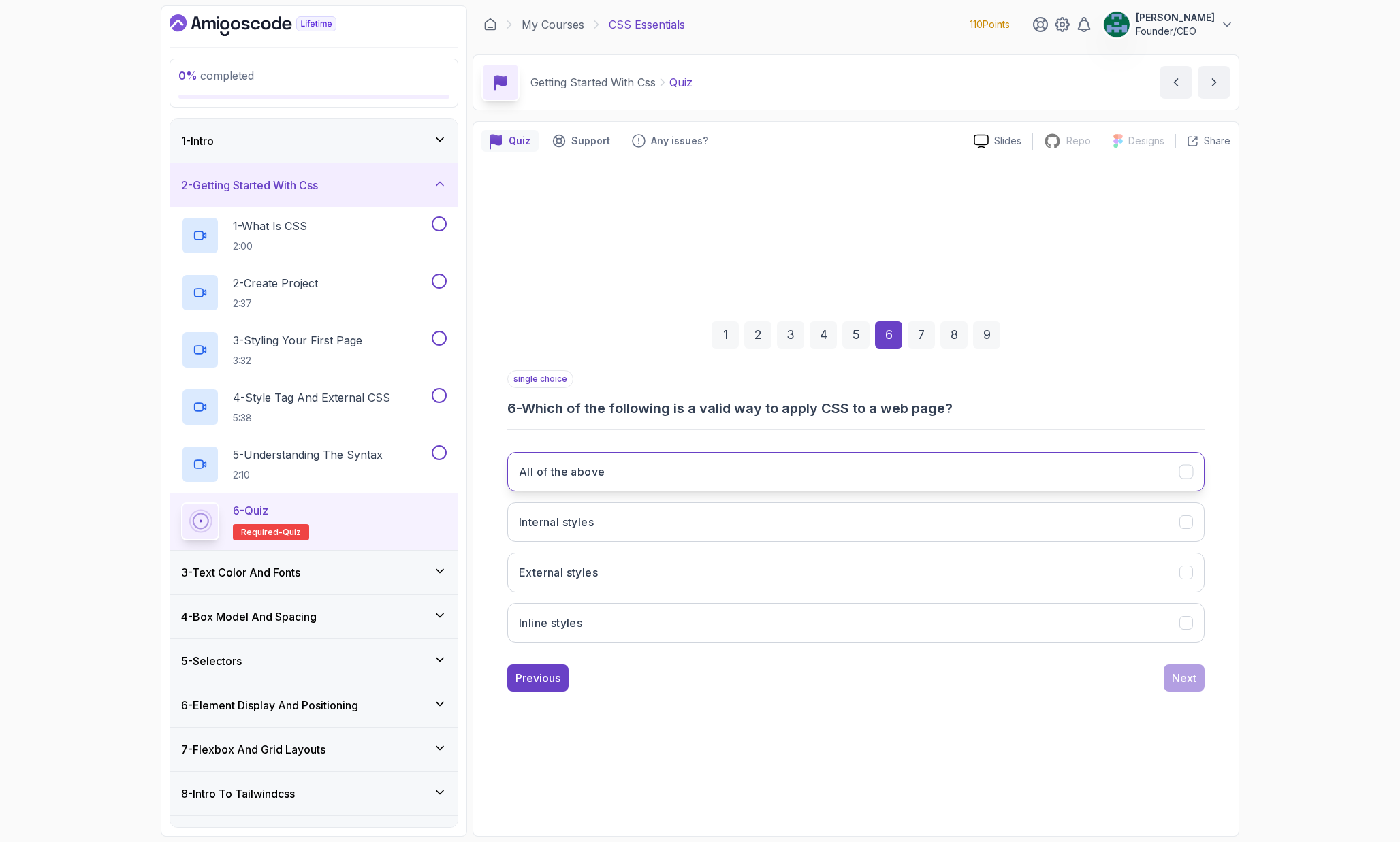
click at [1185, 486] on button "All of the above" at bounding box center [856, 471] width 697 height 39
click at [1179, 673] on div "Next" at bounding box center [1185, 678] width 25 height 16
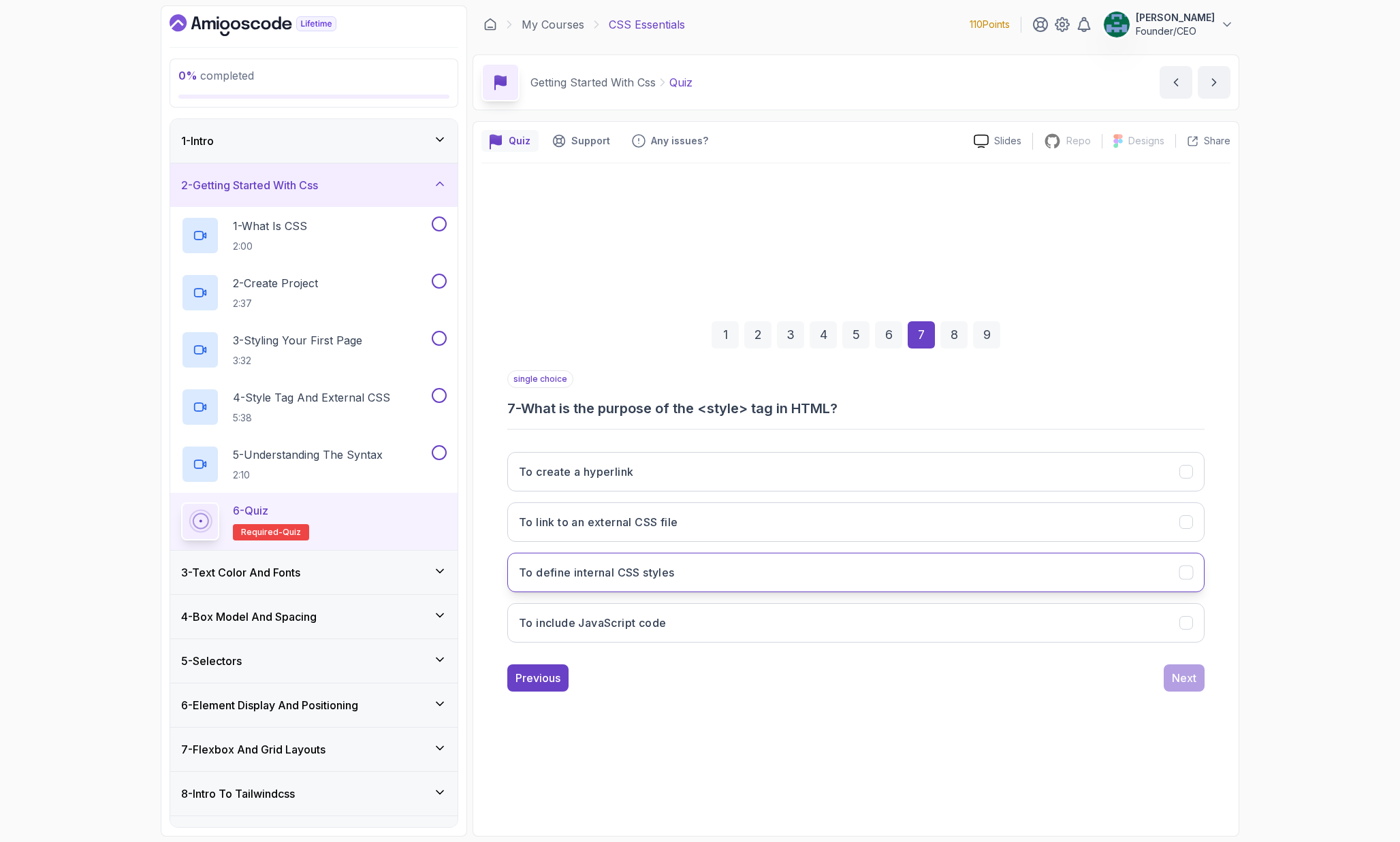
click at [849, 576] on button "To define internal CSS styles" at bounding box center [856, 573] width 697 height 39
click at [1175, 672] on div "Next" at bounding box center [1185, 678] width 25 height 16
click at [905, 589] on button "They allow for consistent styling across multiple pages" at bounding box center [856, 573] width 697 height 39
click at [1184, 670] on div "Next" at bounding box center [1185, 678] width 25 height 16
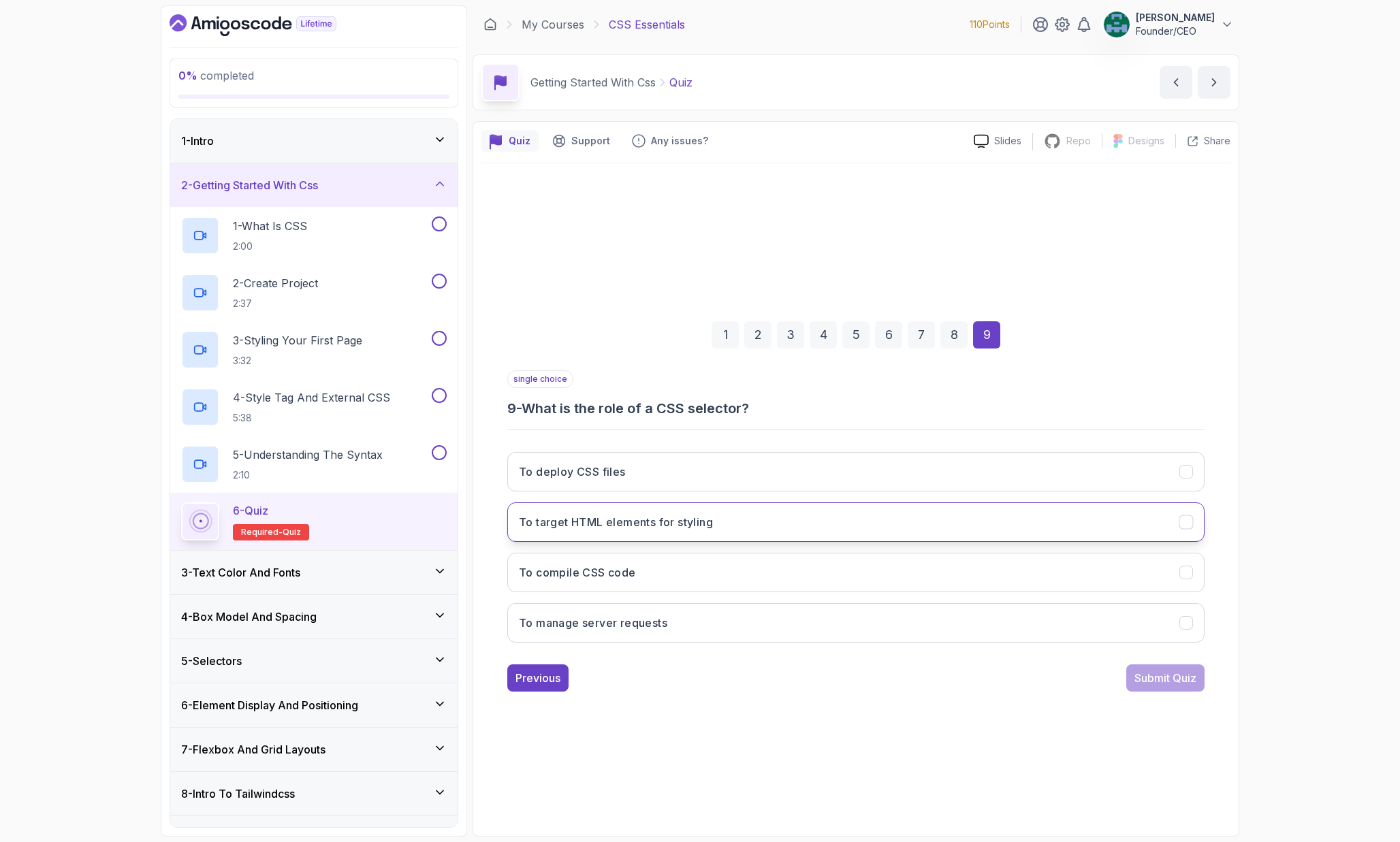
click at [824, 525] on button "To target HTML elements for styling" at bounding box center [856, 522] width 697 height 39
click at [1146, 678] on div "Submit Quiz" at bounding box center [1165, 678] width 62 height 16
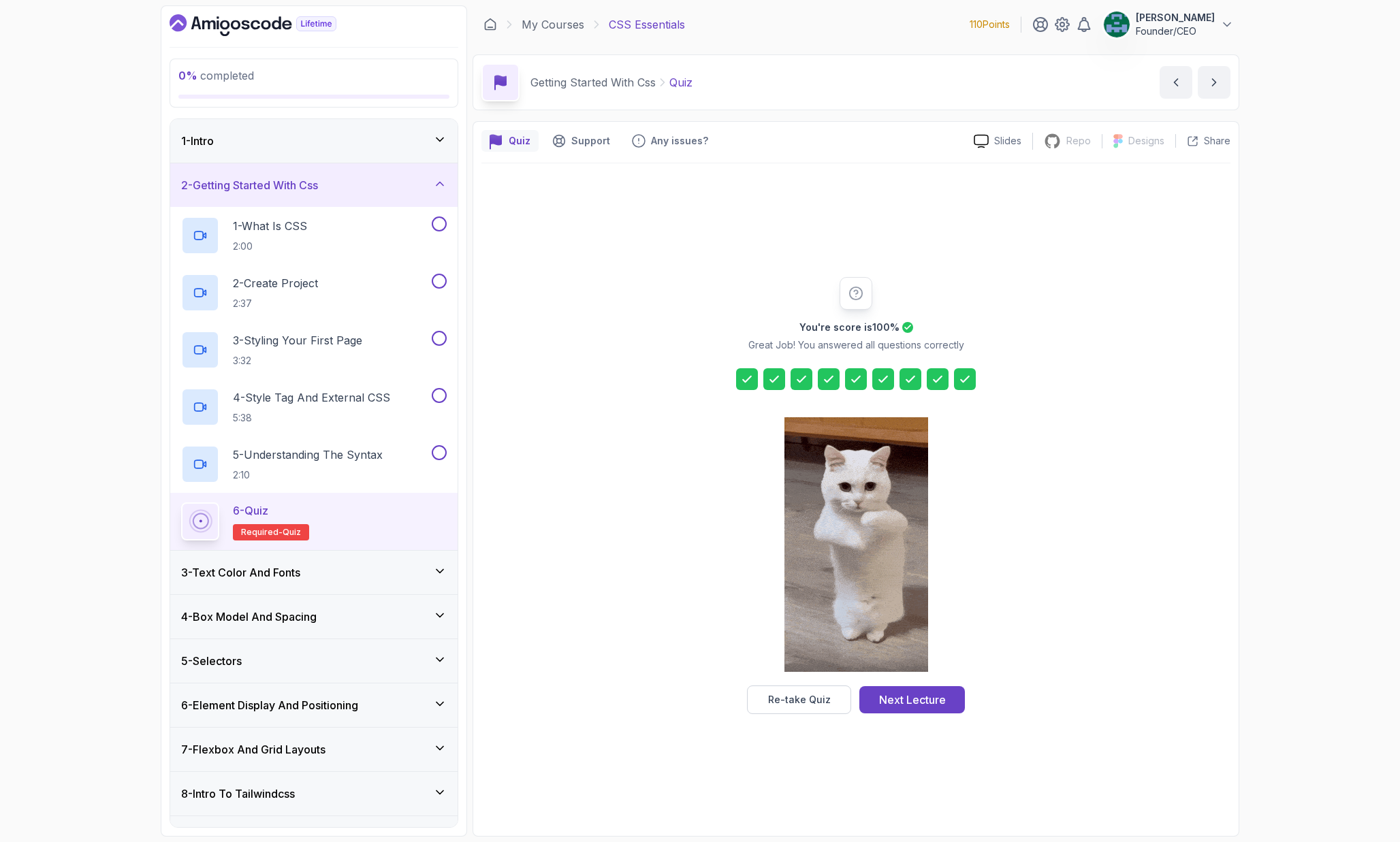
click at [581, 509] on div "You're score is 100 % Great Job! You answered all questions correctly Re-take Q…" at bounding box center [856, 495] width 749 height 437
click at [382, 453] on p "5 - Understanding The Syntax" at bounding box center [308, 454] width 149 height 16
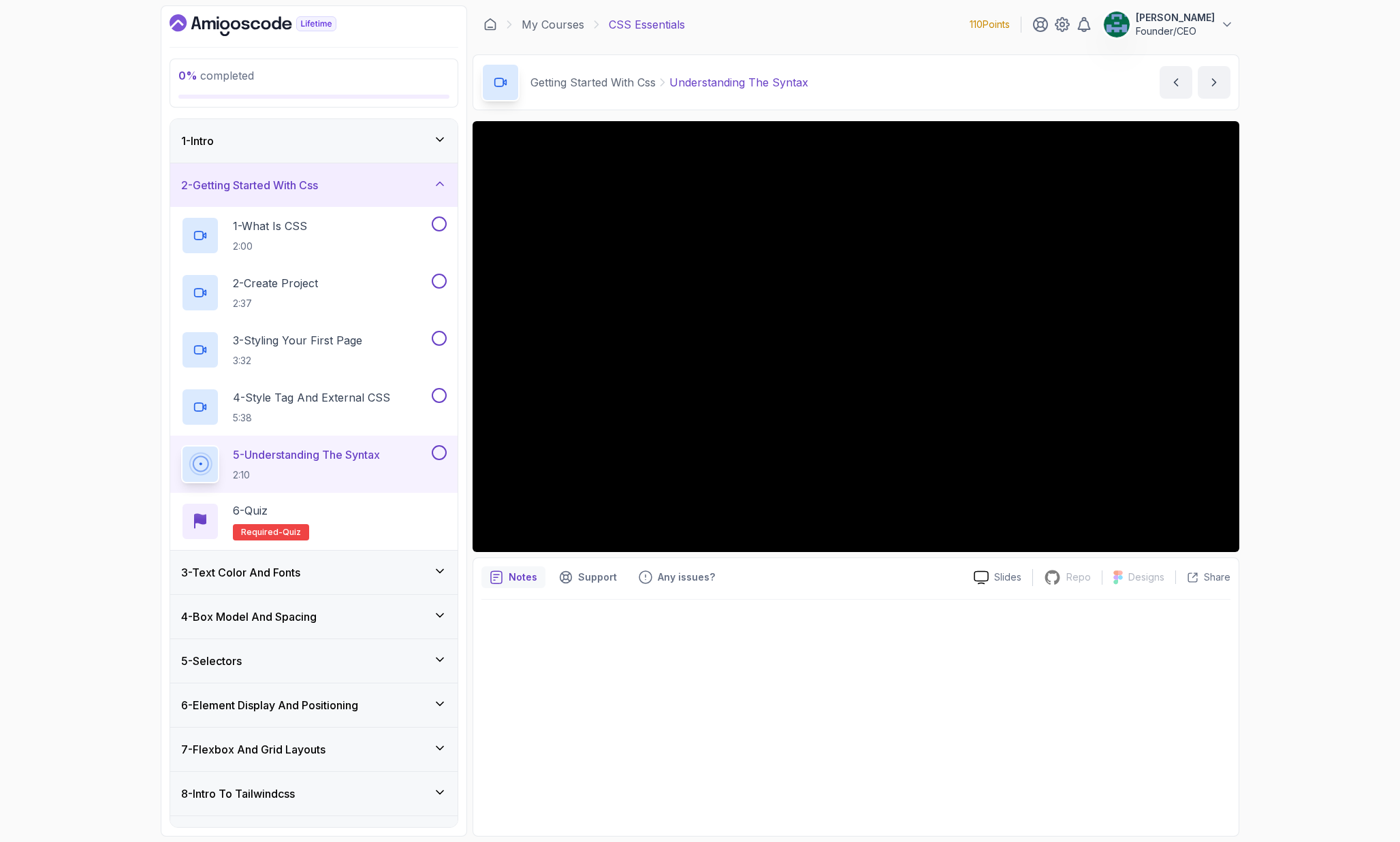
click at [444, 452] on button at bounding box center [439, 453] width 15 height 15
click at [445, 405] on button "4 - Style Tag And External CSS 5:38" at bounding box center [314, 406] width 266 height 38
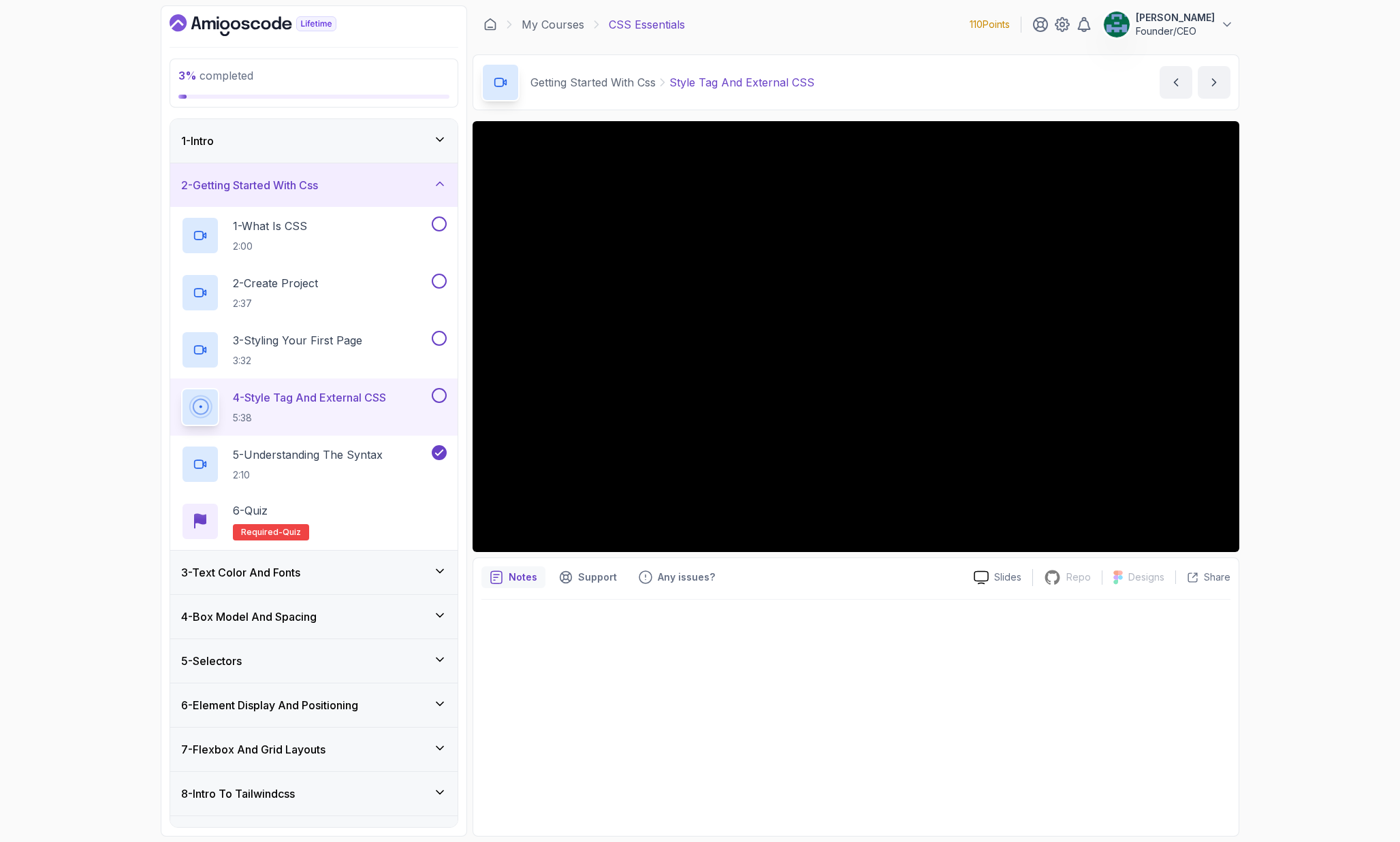
click at [443, 384] on div "4 - Style Tag And External CSS 5:38" at bounding box center [313, 407] width 287 height 57
click at [441, 346] on button "3 - Styling Your First Page 3:32" at bounding box center [314, 349] width 266 height 38
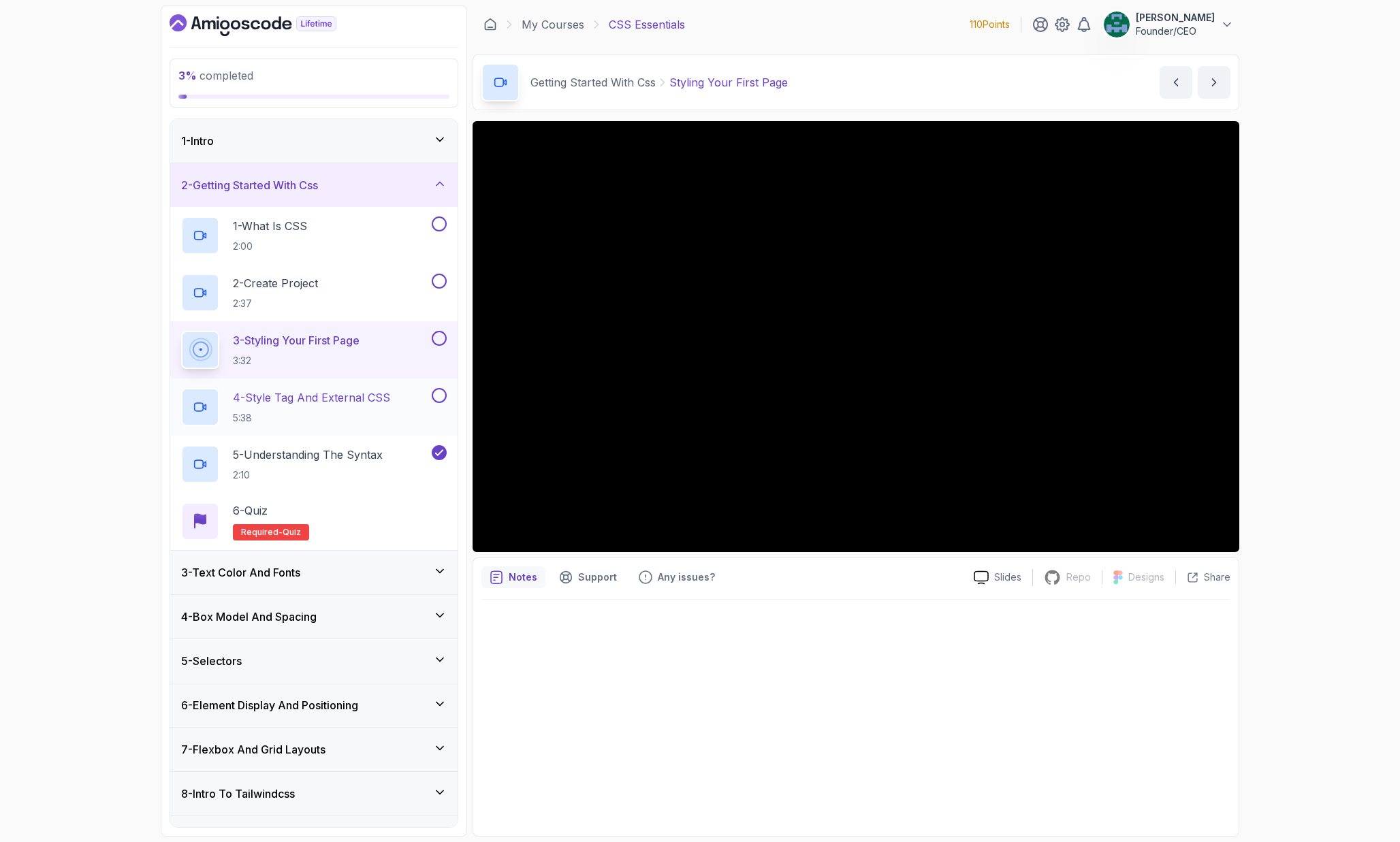
click at [438, 405] on button "4 - Style Tag And External CSS 5:38" at bounding box center [314, 406] width 266 height 38
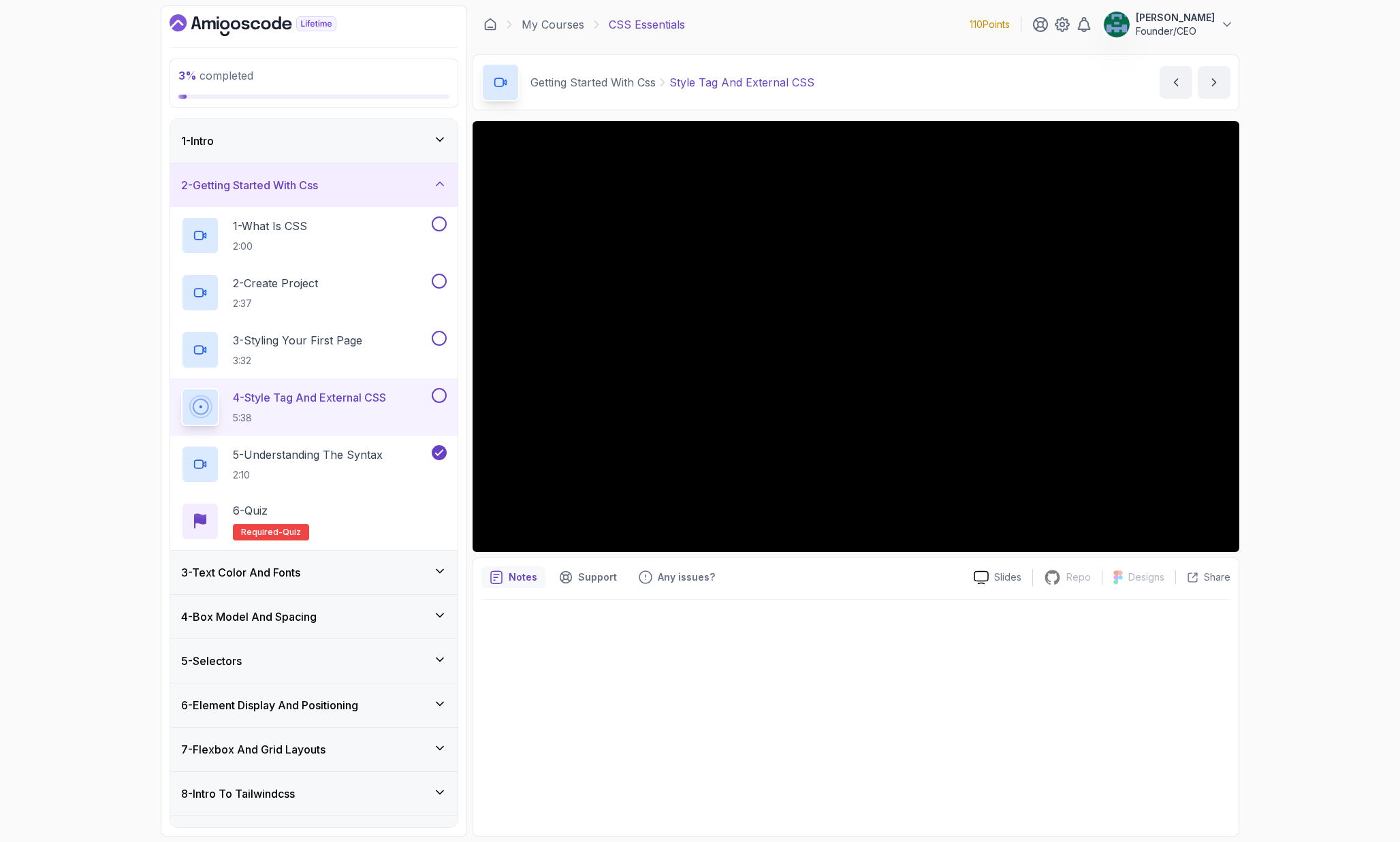
click at [312, 562] on div "3 - Text Color And Fonts" at bounding box center [313, 572] width 287 height 44
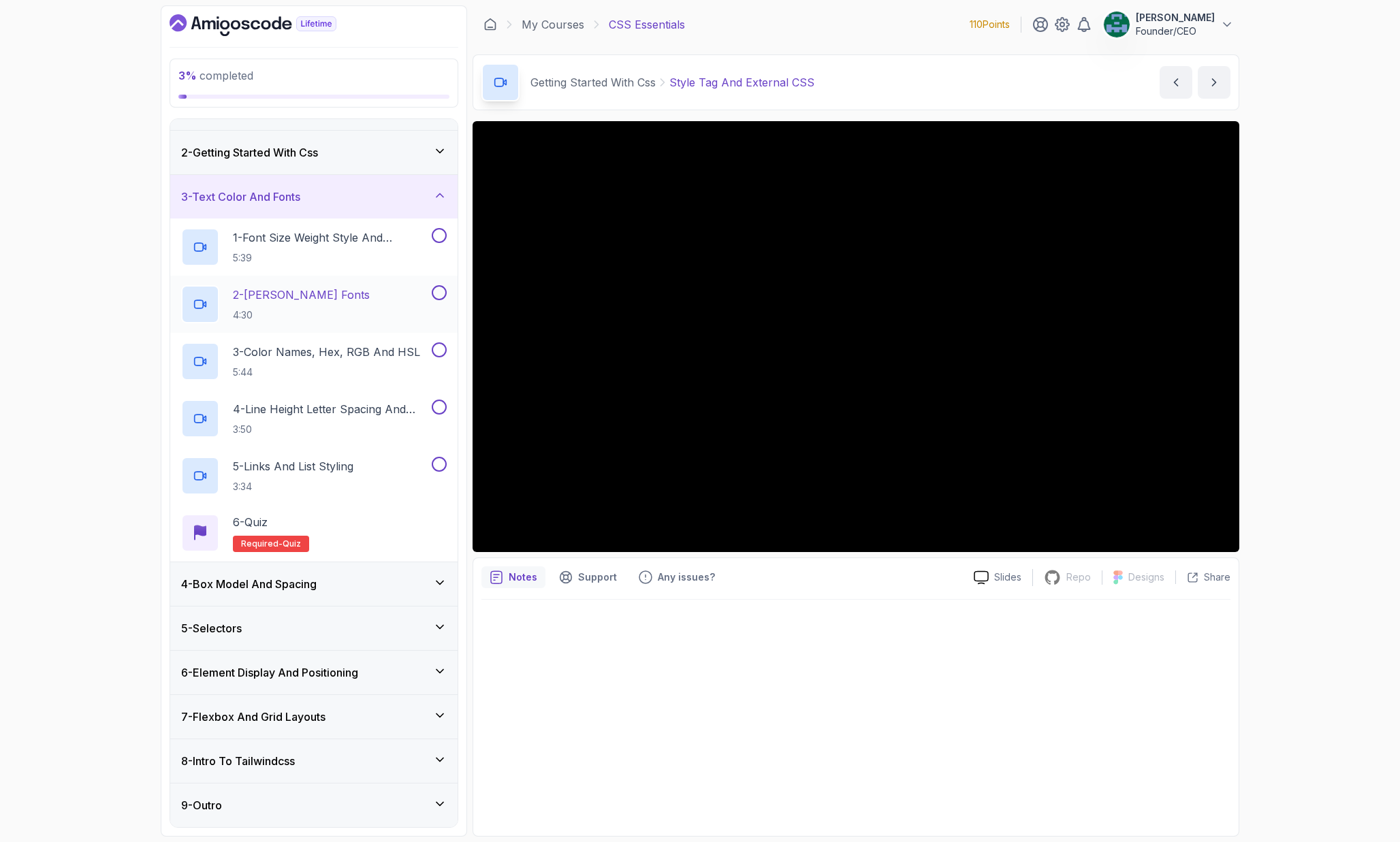
scroll to position [33, 0]
click at [333, 255] on p "5:39" at bounding box center [331, 257] width 196 height 13
click at [570, 23] on link "My Courses" at bounding box center [552, 24] width 62 height 16
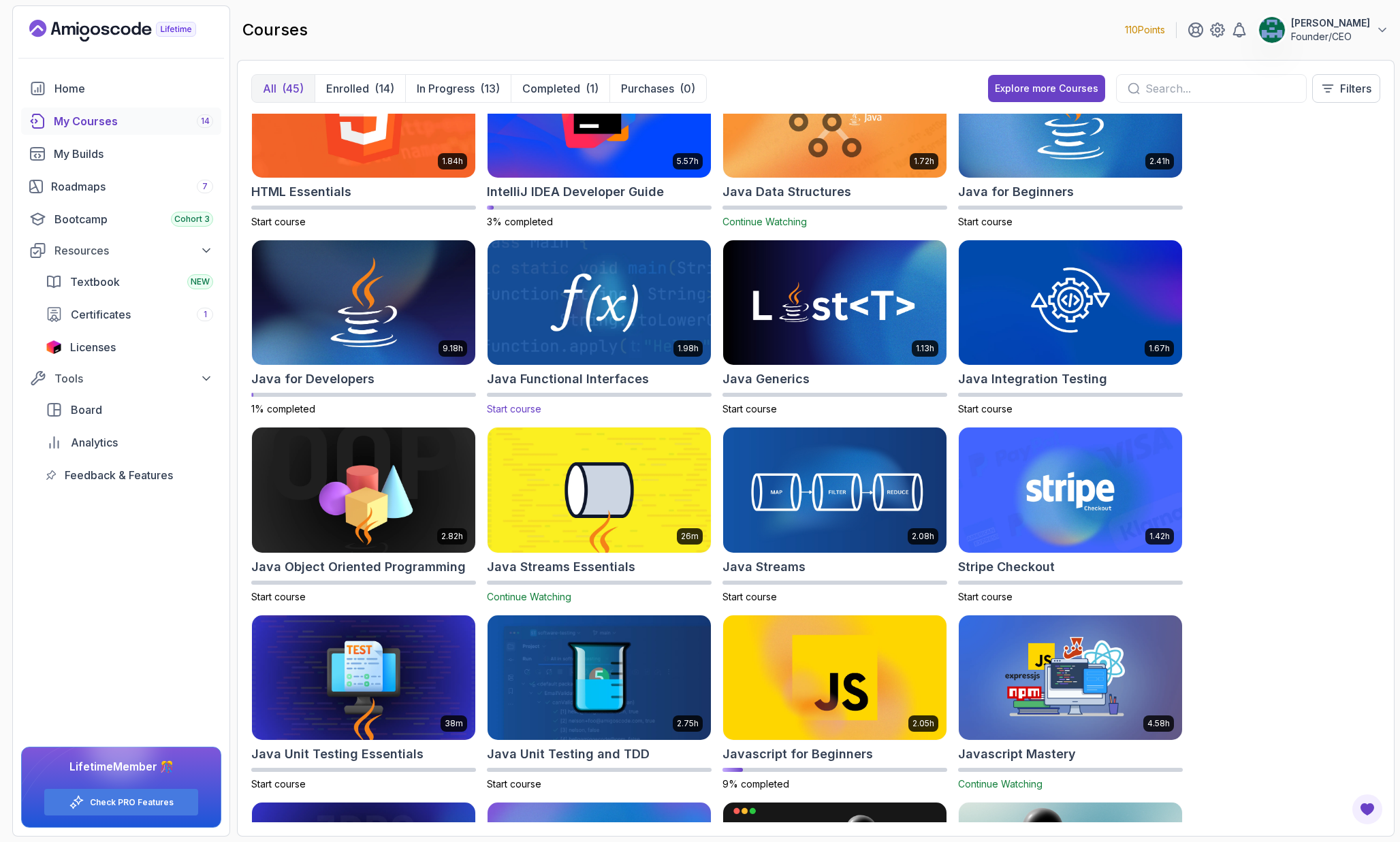
scroll to position [627, 0]
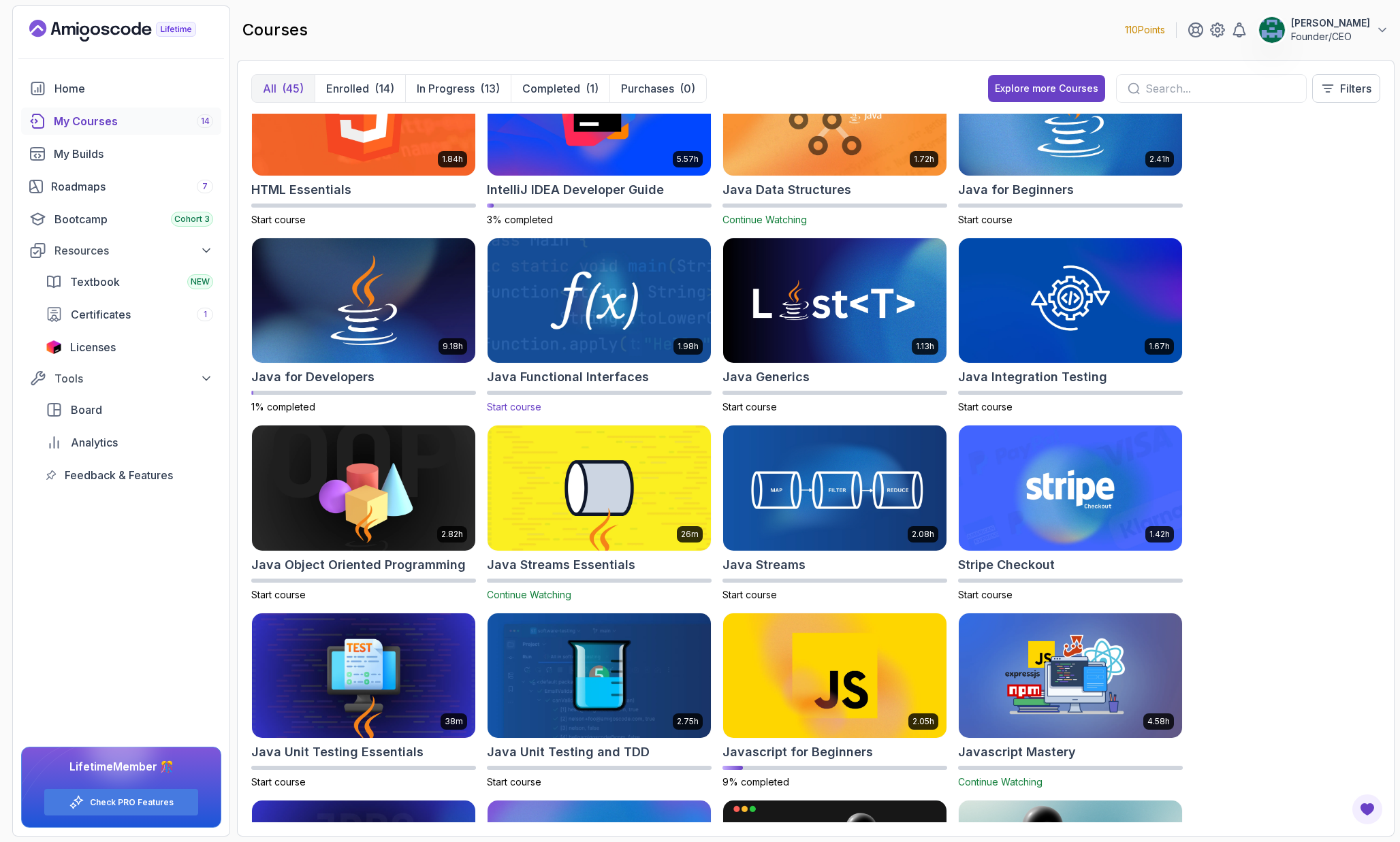
click at [636, 314] on img at bounding box center [599, 301] width 234 height 132
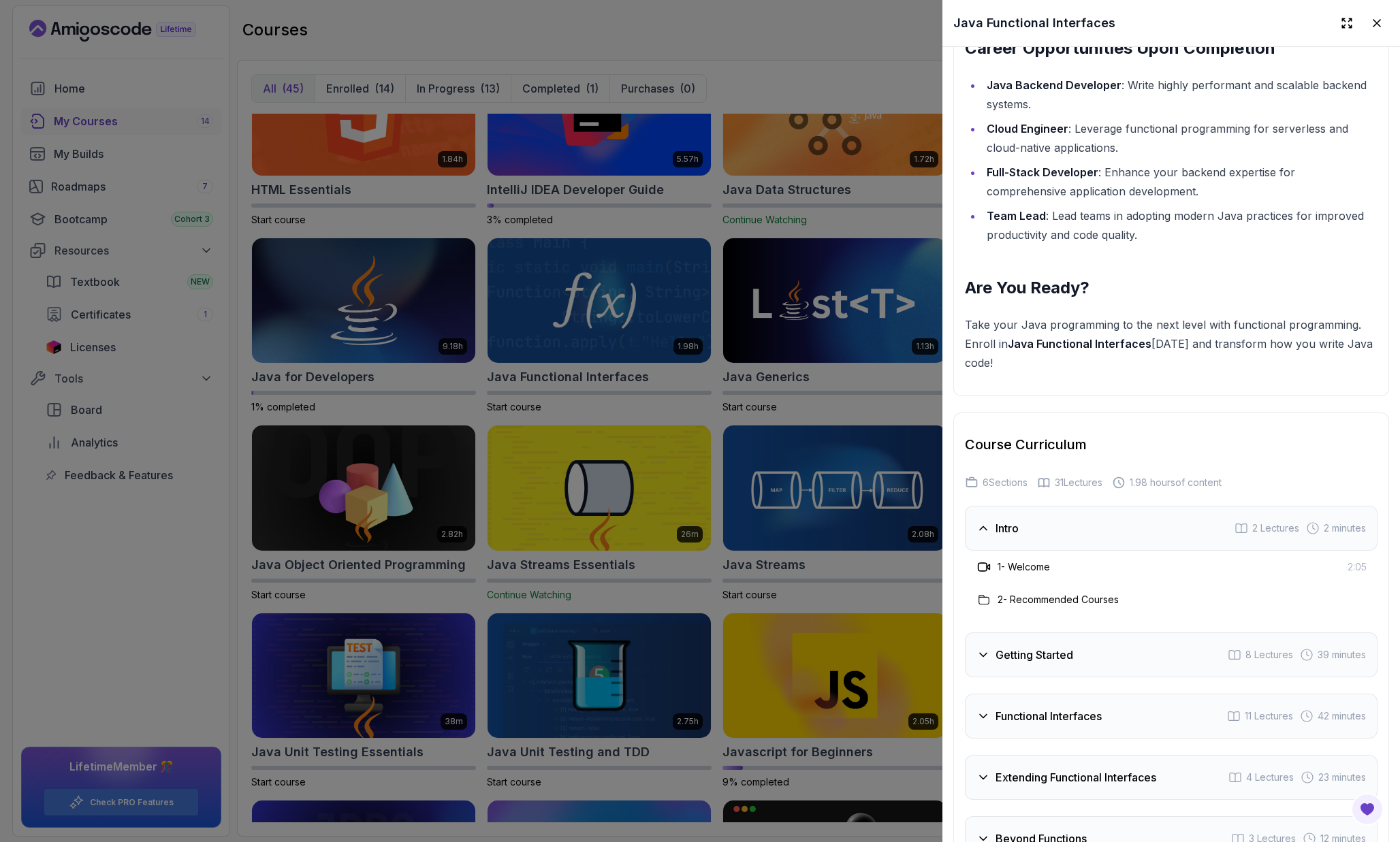
scroll to position [1982, 0]
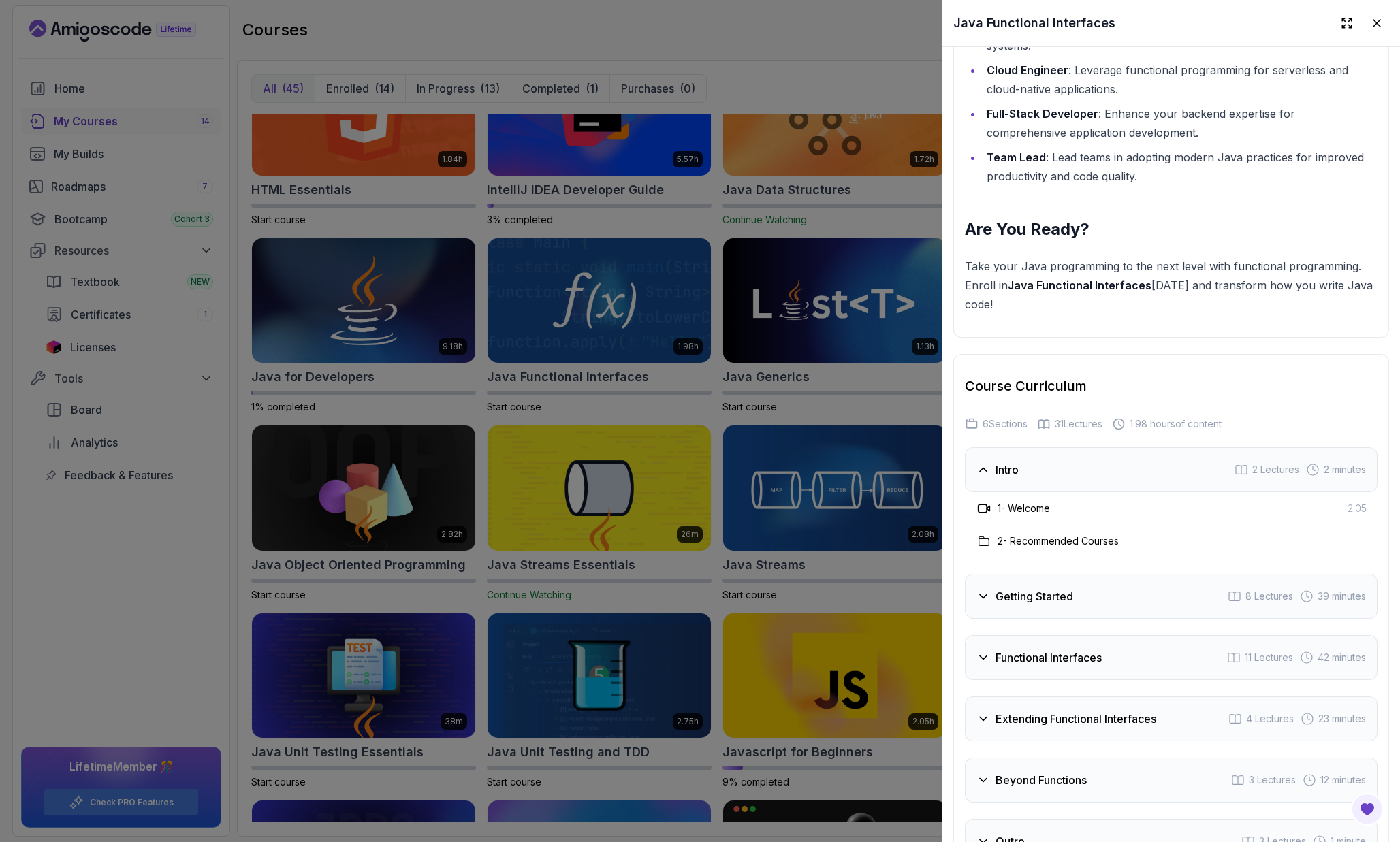
click at [888, 397] on div at bounding box center [700, 421] width 1400 height 842
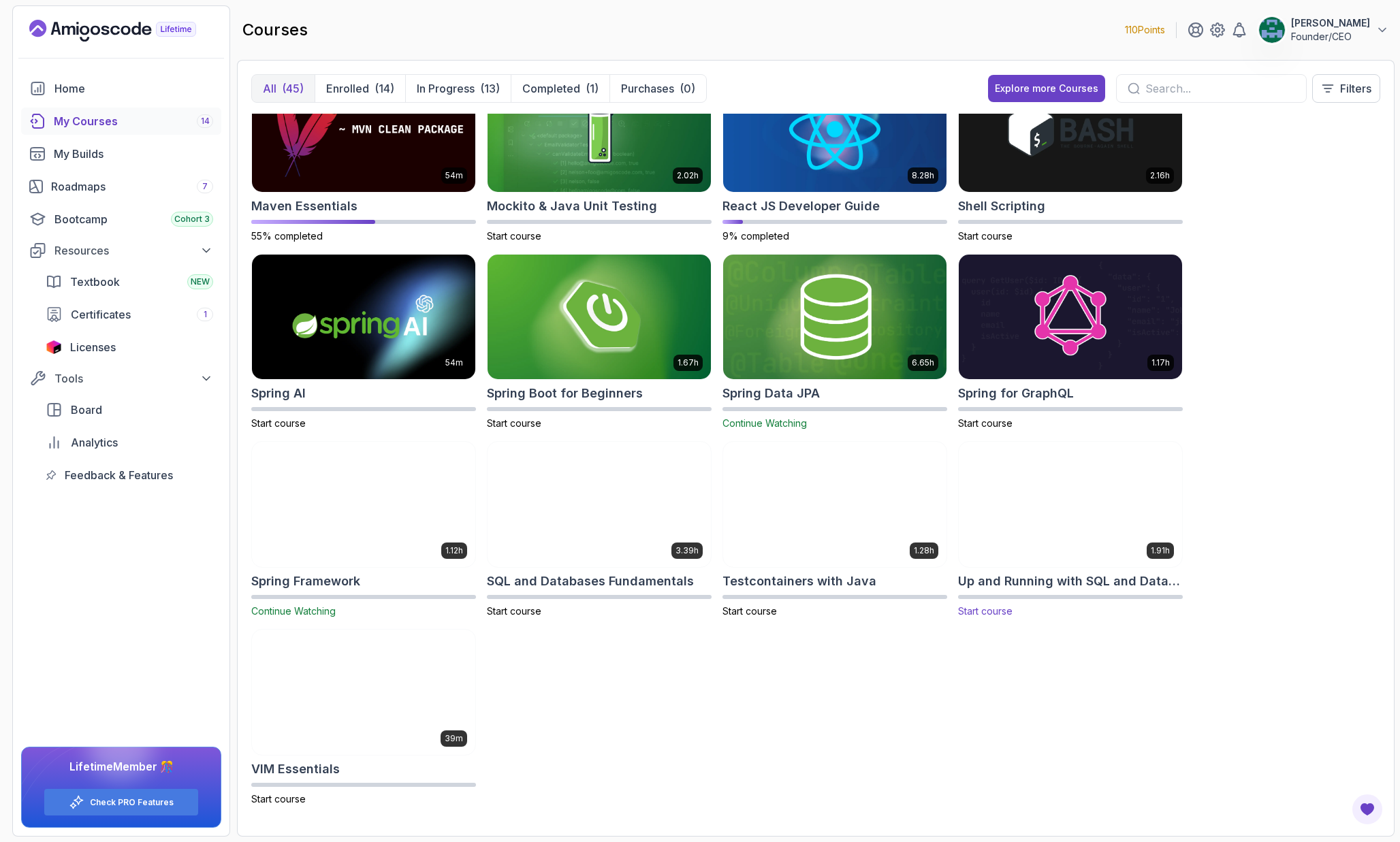
scroll to position [1549, 0]
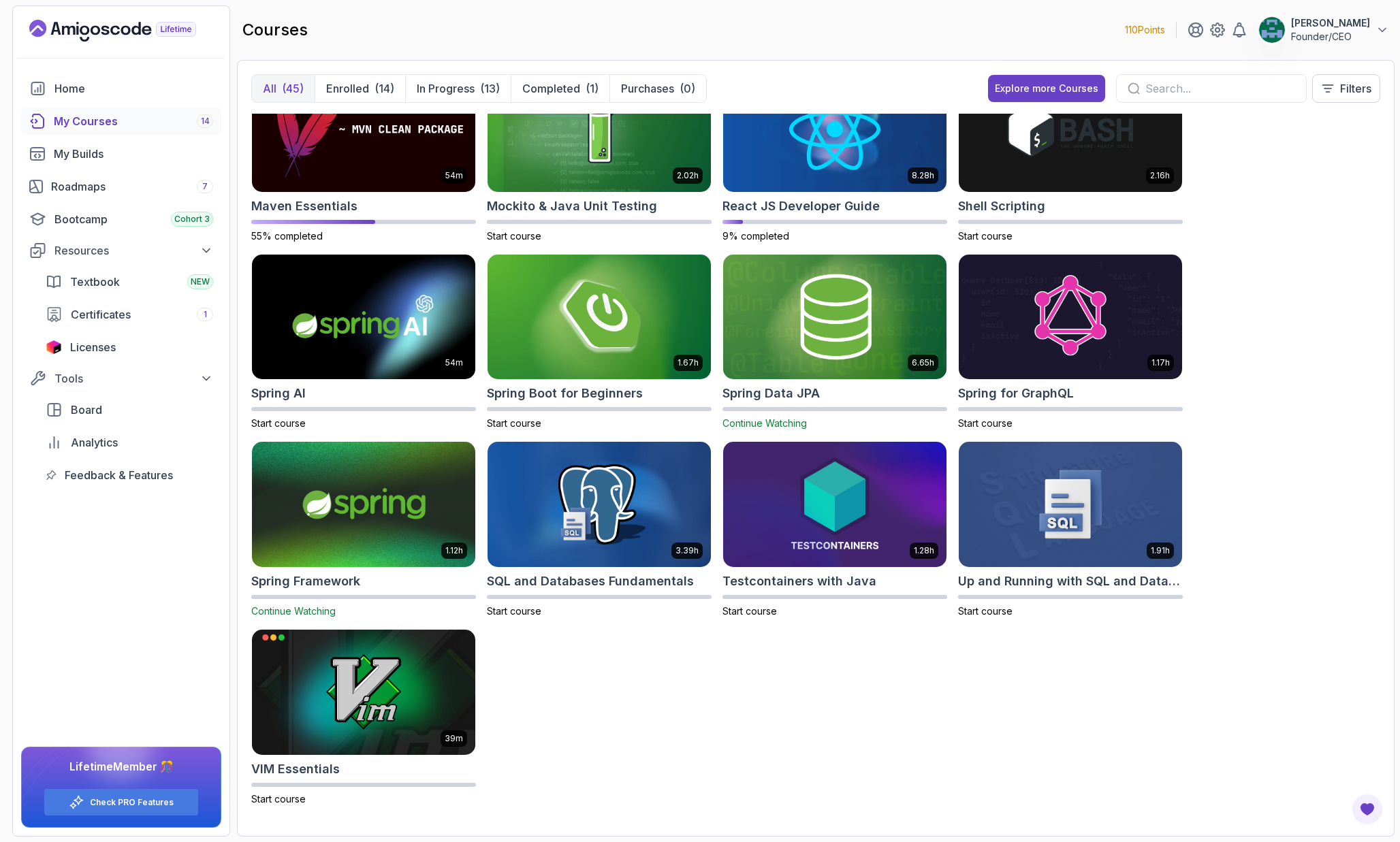
click at [438, 484] on img at bounding box center [363, 505] width 234 height 132
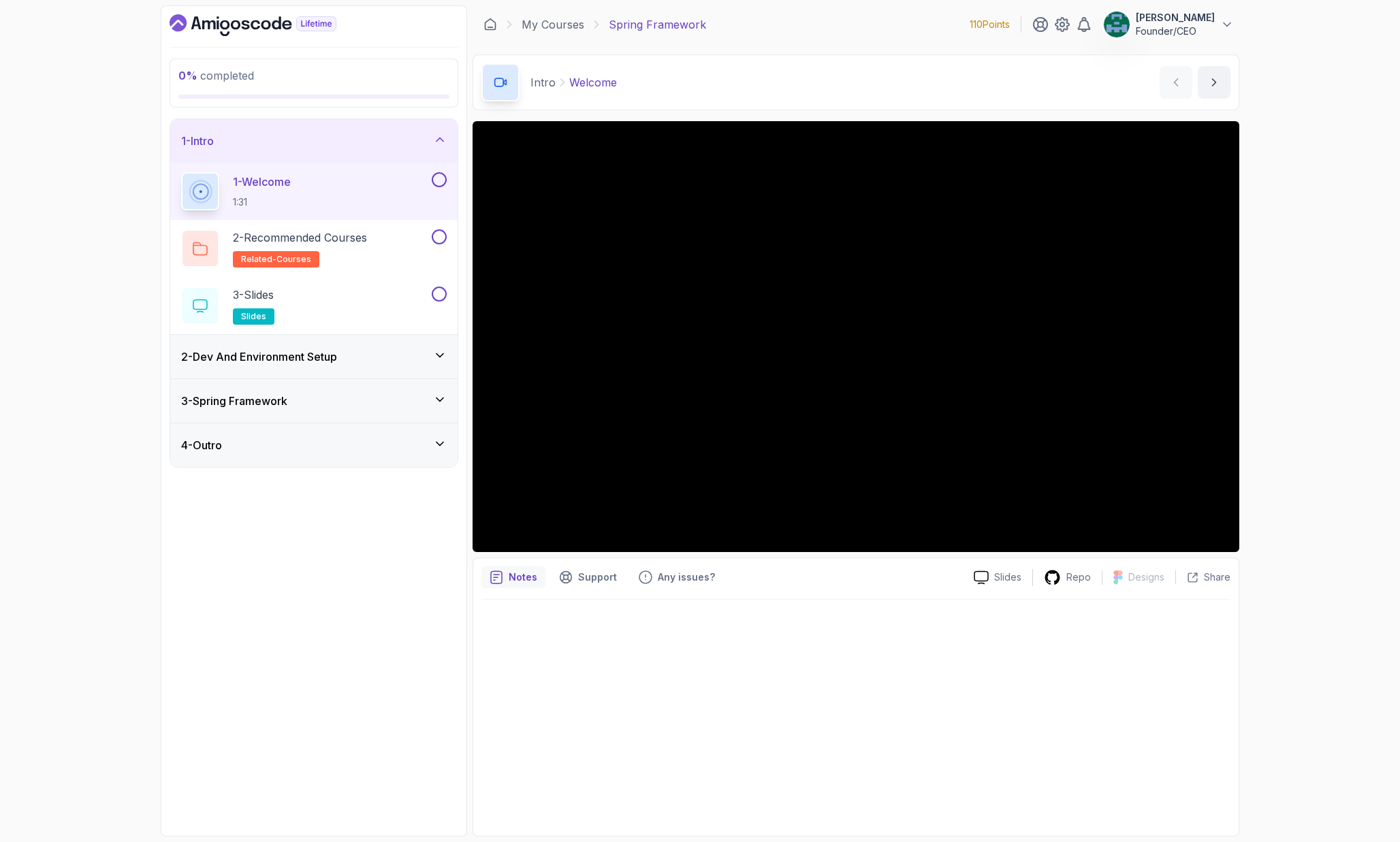
click at [389, 353] on div "2 - Dev And Environment Setup" at bounding box center [314, 357] width 266 height 16
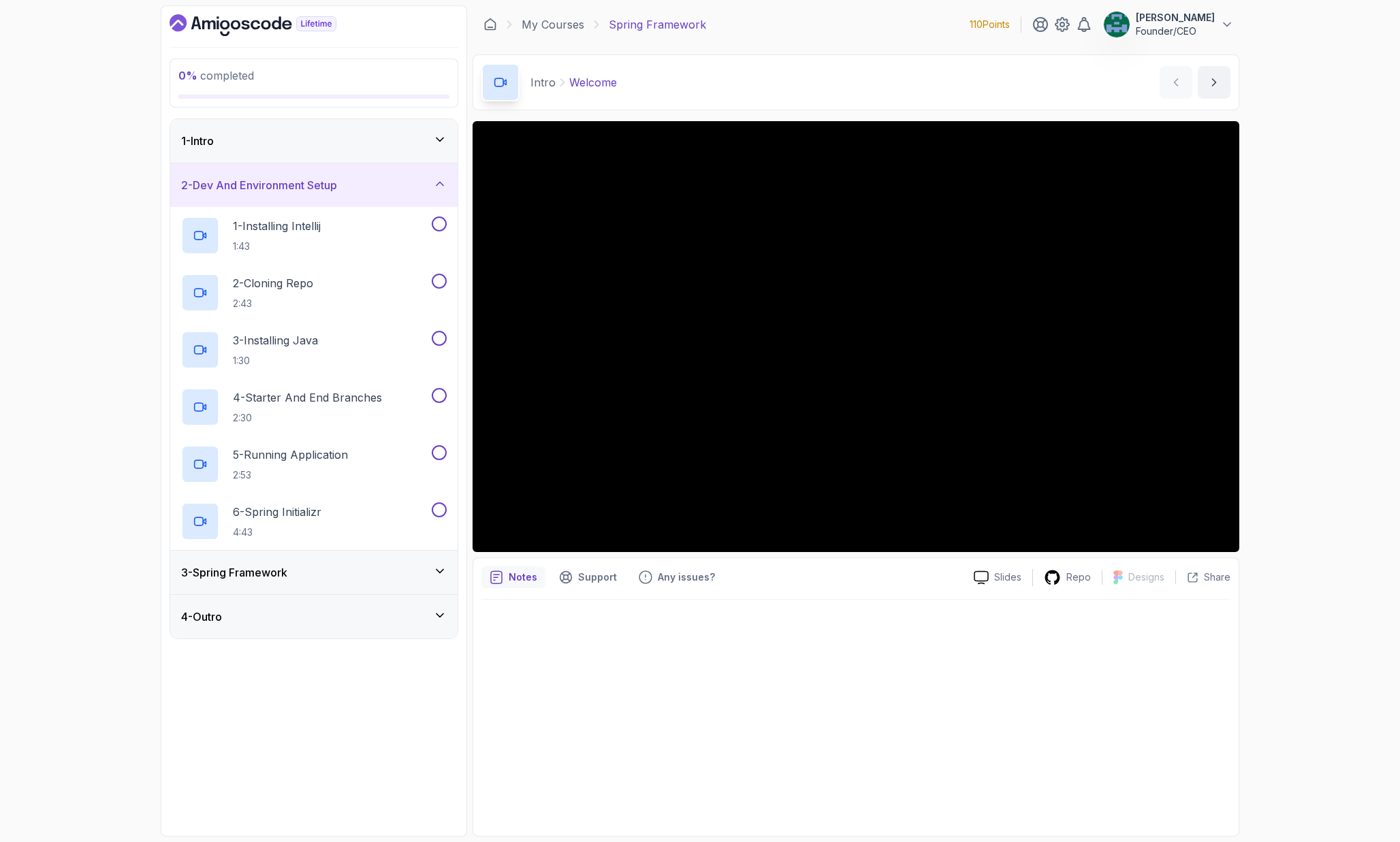
click at [343, 567] on div "3 - Spring Framework" at bounding box center [314, 573] width 266 height 16
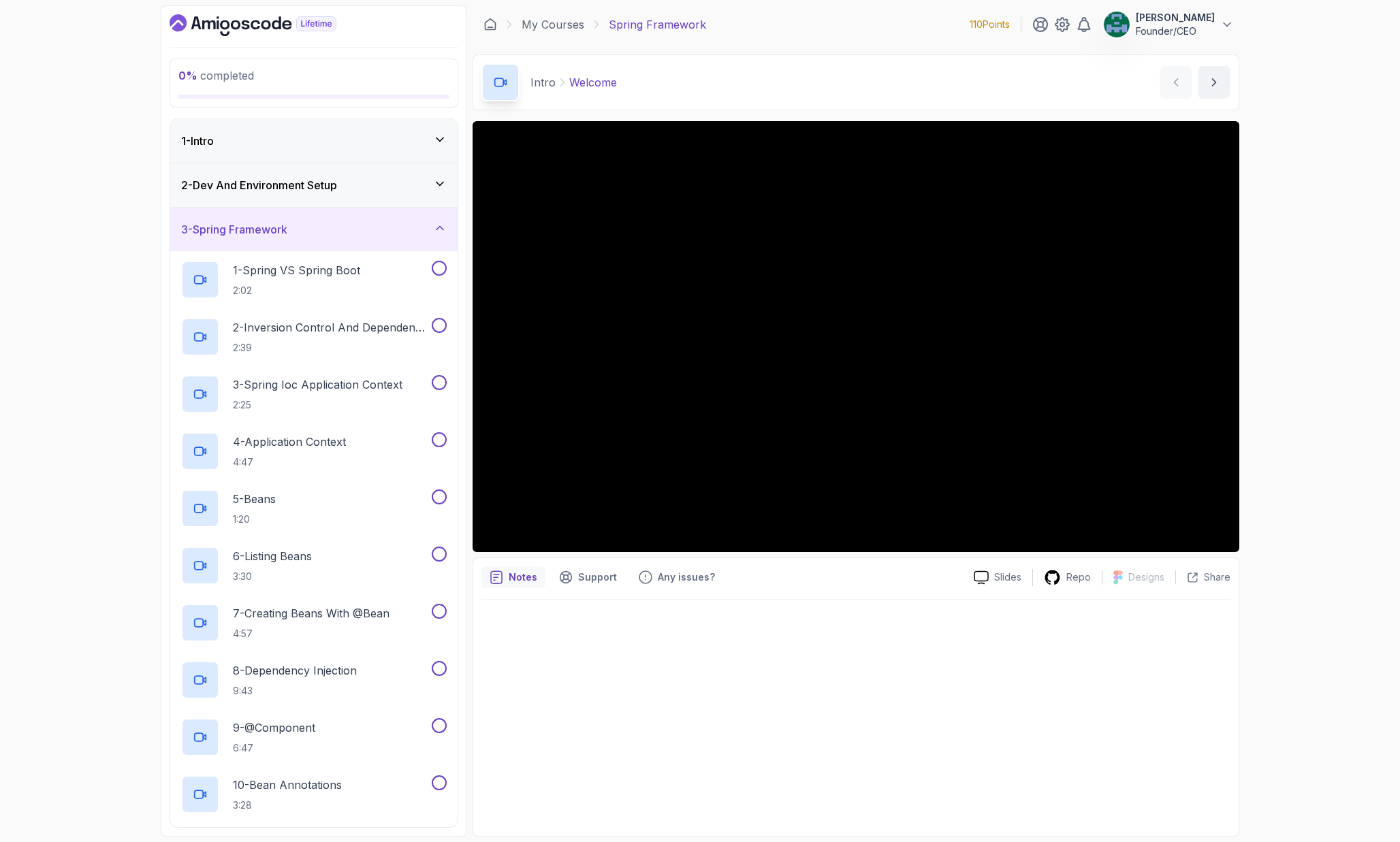
click at [356, 156] on div "1 - Intro" at bounding box center [313, 140] width 287 height 44
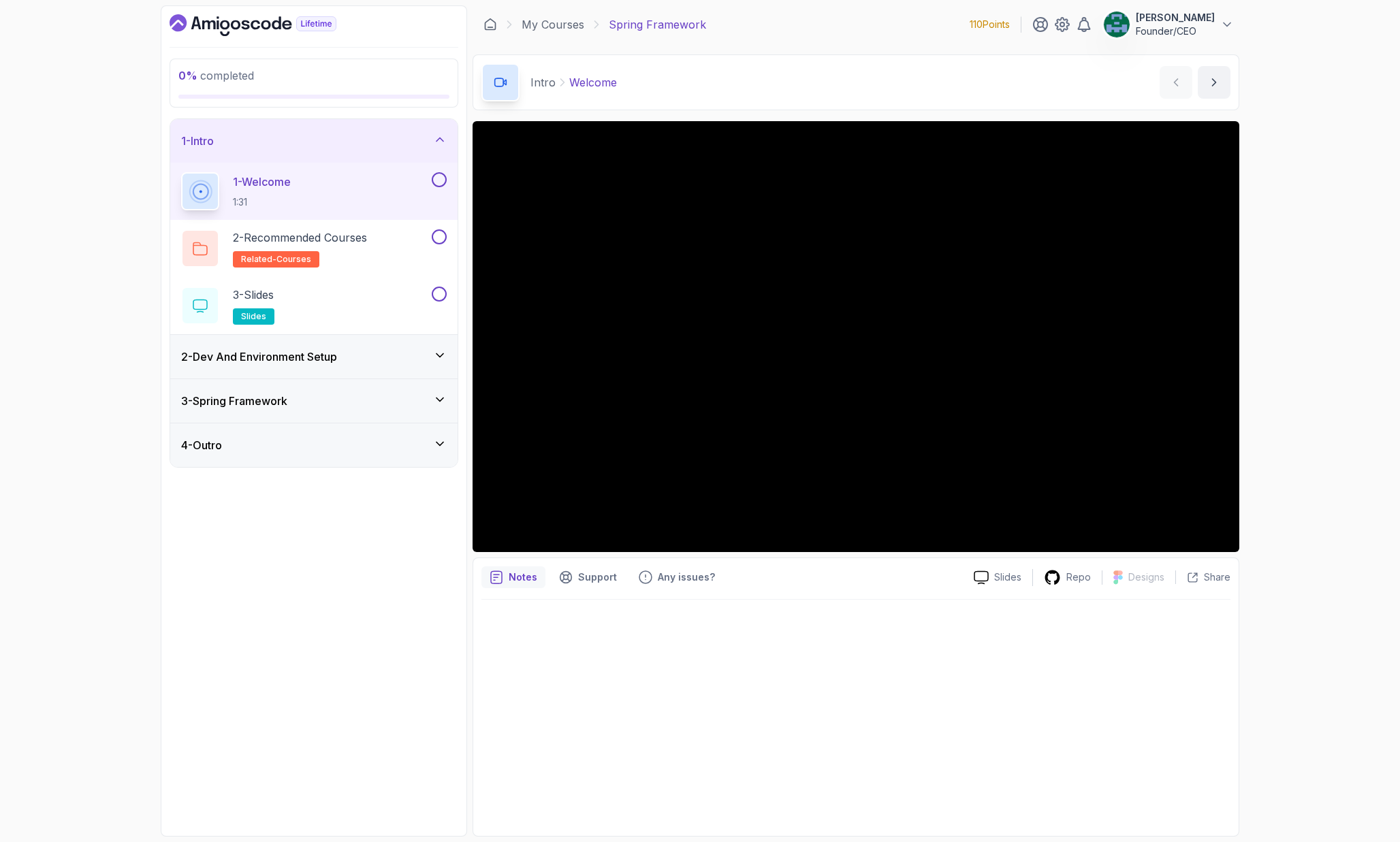
click at [434, 184] on button at bounding box center [439, 180] width 15 height 15
click at [406, 248] on div "2 - Recommended Courses related-courses" at bounding box center [305, 248] width 248 height 38
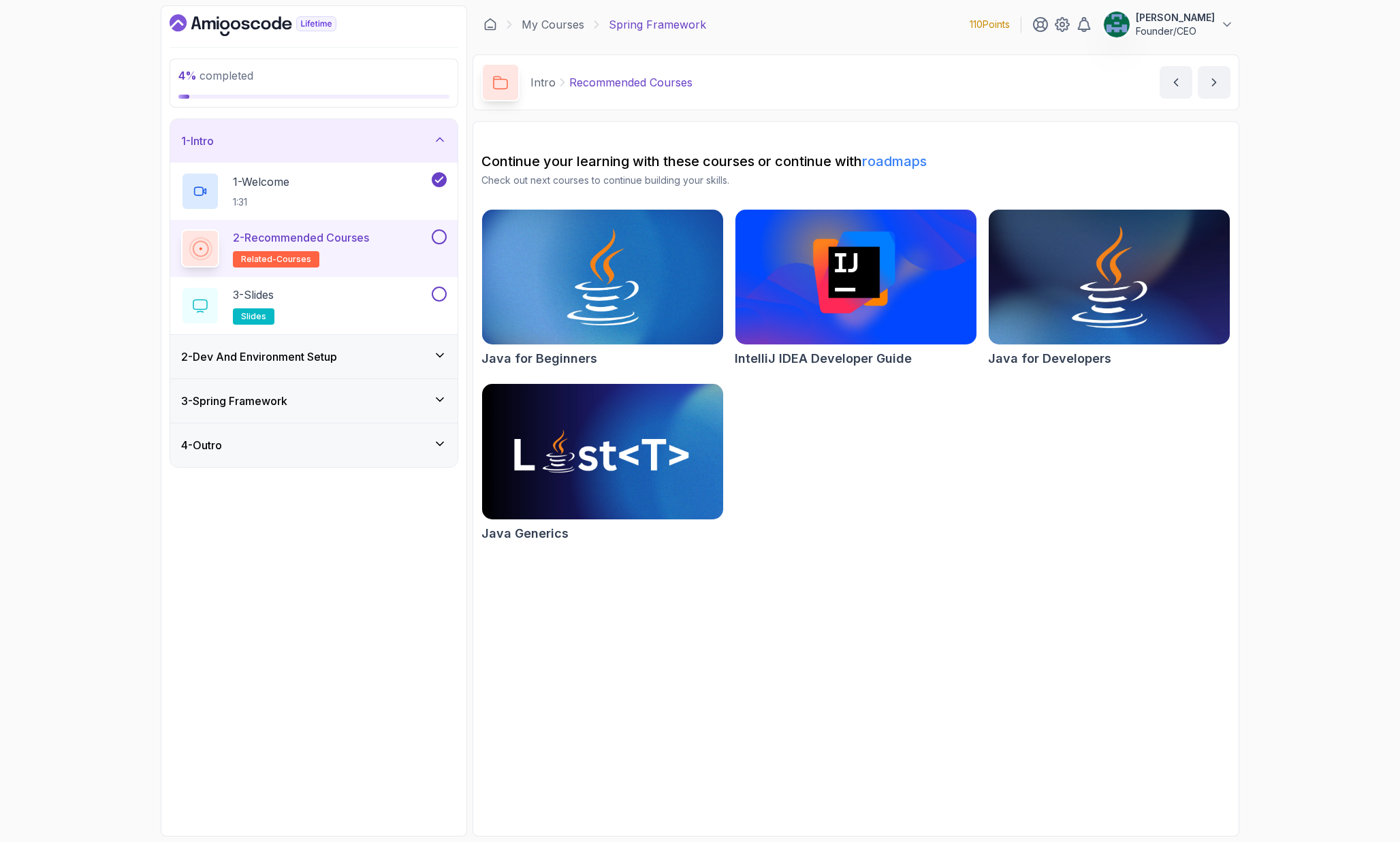
click at [1035, 302] on img at bounding box center [1109, 277] width 253 height 141
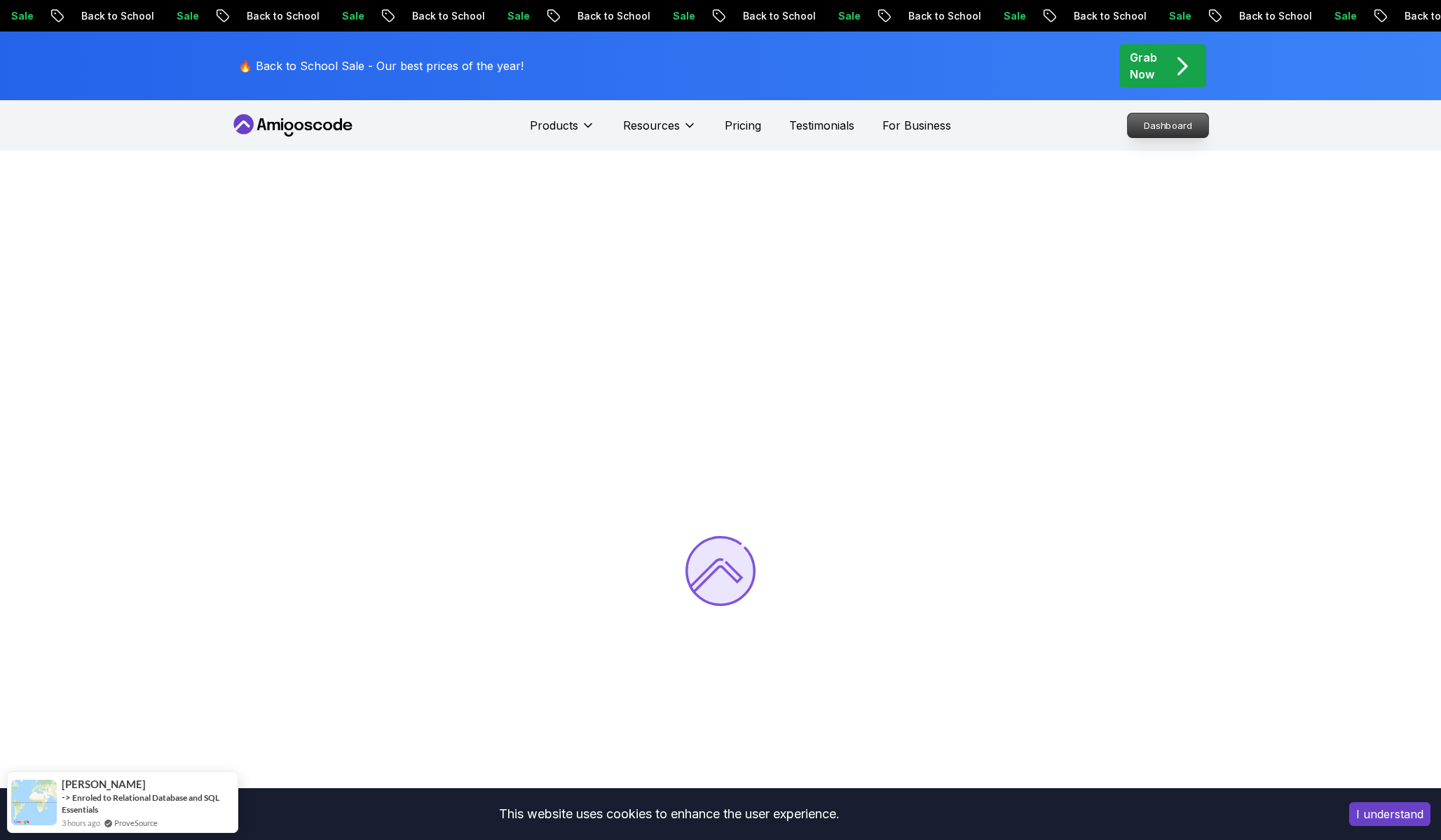
click at [1143, 131] on p "Dashboard" at bounding box center [1168, 125] width 81 height 24
